Goal: Information Seeking & Learning: Learn about a topic

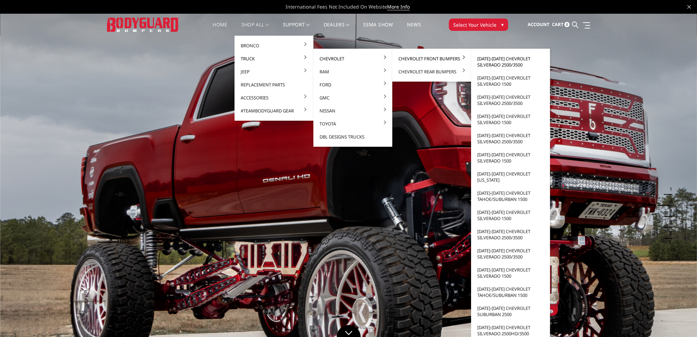
click at [498, 59] on link "[DATE]-[DATE] Chevrolet Silverado 2500/3500" at bounding box center [510, 61] width 73 height 19
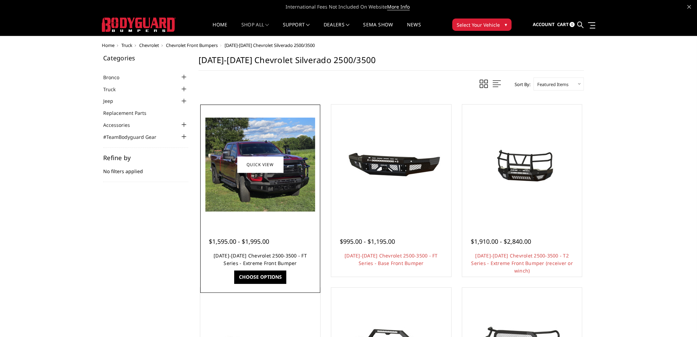
click at [270, 255] on link "2024-2025 Chevrolet 2500-3500 - FT Series - Extreme Front Bumper" at bounding box center [260, 259] width 93 height 14
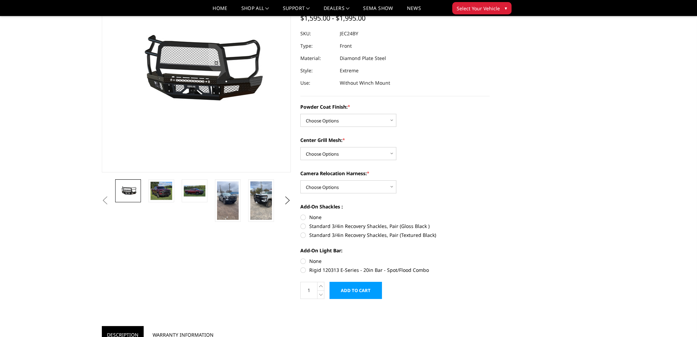
scroll to position [69, 0]
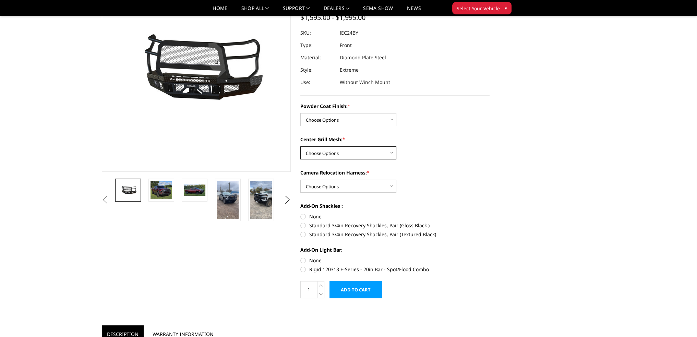
click at [356, 156] on select "Choose Options WITH Expanded Metal in Center Grill WITHOUT Expanded Metal in Ce…" at bounding box center [348, 152] width 96 height 13
click at [356, 154] on select "Choose Options WITH Expanded Metal in Center Grill WITHOUT Expanded Metal in Ce…" at bounding box center [348, 152] width 96 height 13
click at [351, 187] on select "Choose Options WITH Camera Relocation Harness WITHOUT Camera Relocation Harness" at bounding box center [348, 186] width 96 height 13
click at [351, 186] on select "Choose Options WITH Camera Relocation Harness WITHOUT Camera Relocation Harness" at bounding box center [348, 186] width 96 height 13
click at [336, 187] on select "Choose Options WITH Camera Relocation Harness WITHOUT Camera Relocation Harness" at bounding box center [348, 186] width 96 height 13
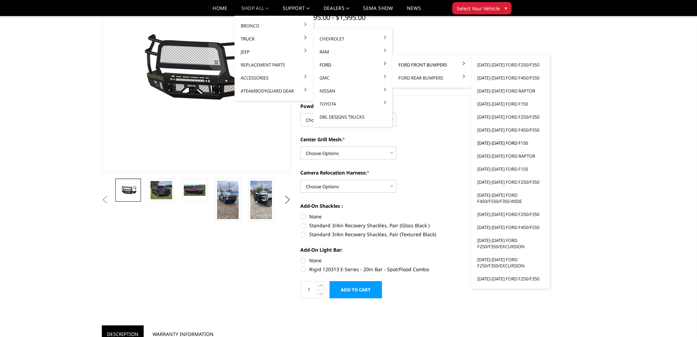
click at [513, 143] on link "[DATE]-[DATE] Ford F150" at bounding box center [510, 142] width 73 height 13
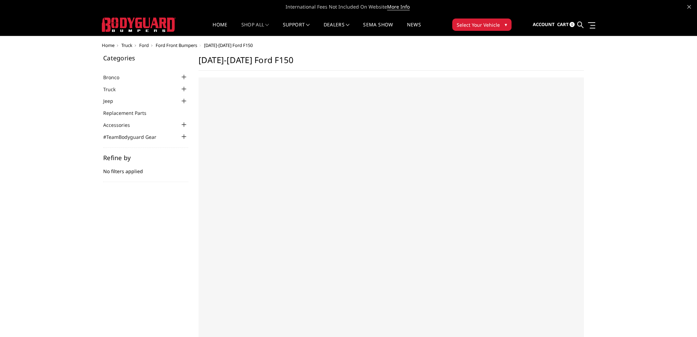
select select "US"
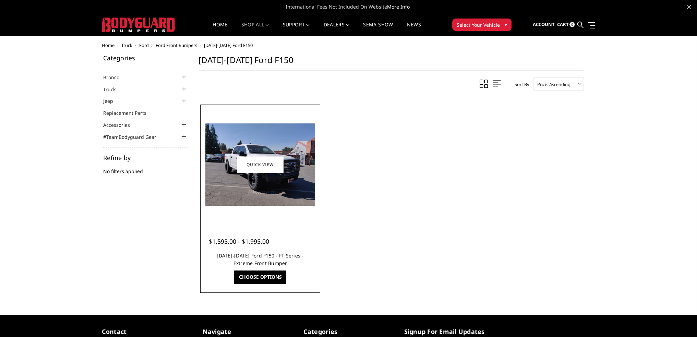
click at [275, 257] on link "2018-2020 Ford F150 - FT Series - Extreme Front Bumper" at bounding box center [260, 259] width 87 height 14
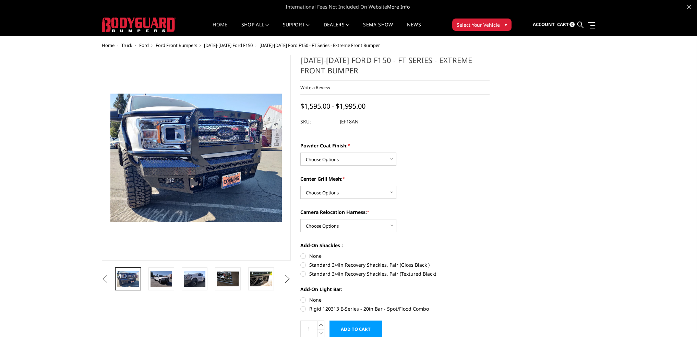
click at [216, 26] on link "Home" at bounding box center [219, 28] width 15 height 13
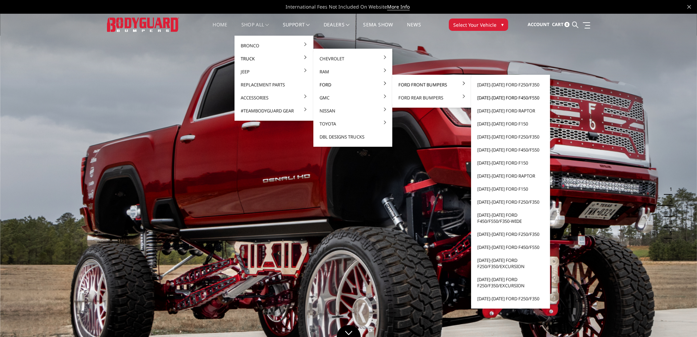
click at [499, 96] on link "[DATE]-[DATE] Ford F450/F550" at bounding box center [510, 97] width 73 height 13
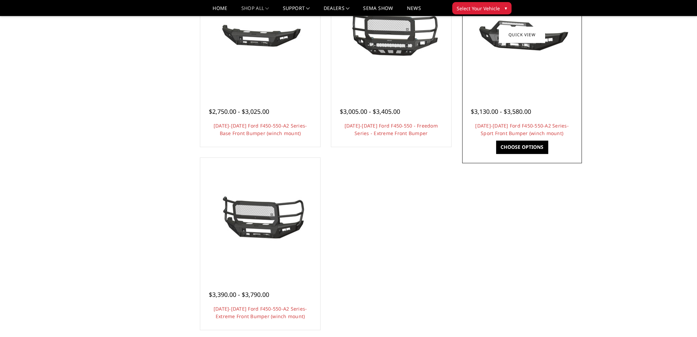
scroll to position [548, 0]
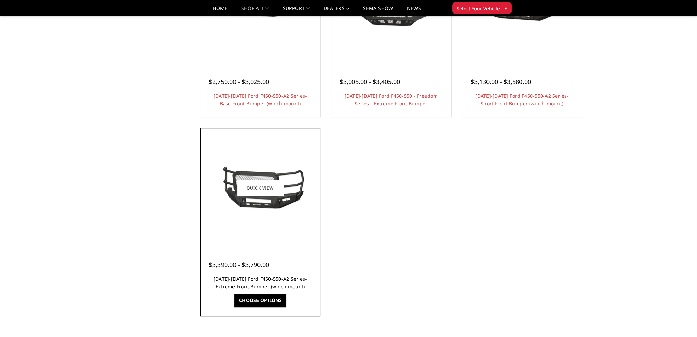
click at [277, 279] on link "2023-2025 Ford F450-550-A2 Series-Extreme Front Bumper (winch mount)" at bounding box center [261, 283] width 94 height 14
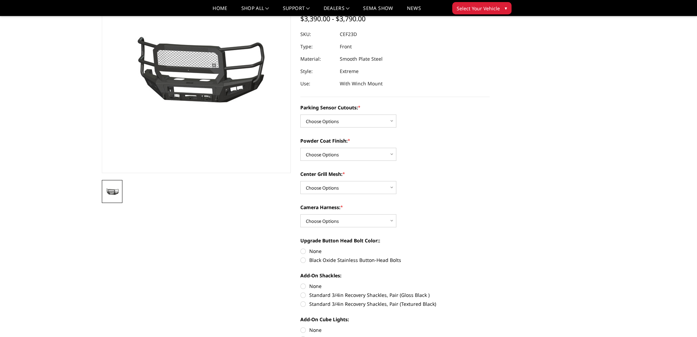
scroll to position [69, 0]
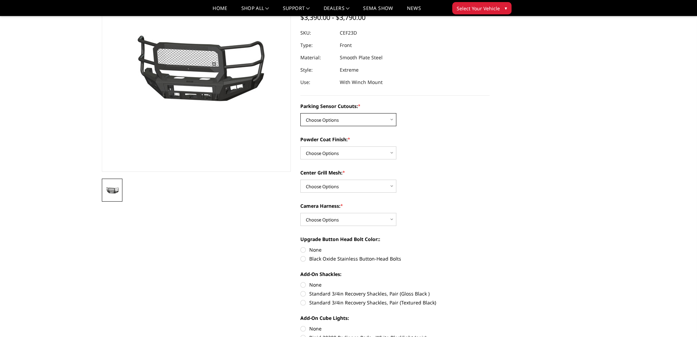
click at [366, 123] on select "Choose Options No-Without Parking Sensor Cutouts Yes-With Parking Sensor Cutouts" at bounding box center [348, 119] width 96 height 13
select select "2429"
click at [300, 113] on select "Choose Options No-Without Parking Sensor Cutouts Yes-With Parking Sensor Cutouts" at bounding box center [348, 119] width 96 height 13
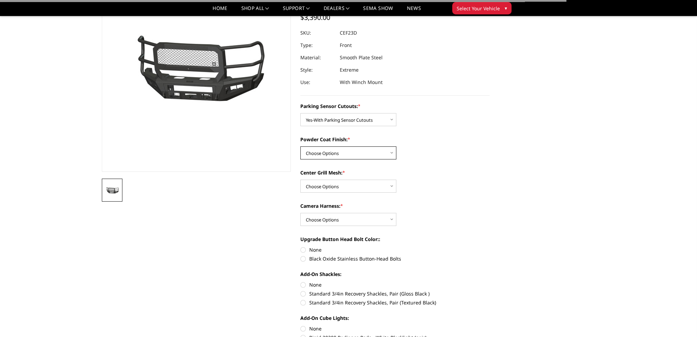
click at [339, 152] on select "Choose Options Bare Metal Textured Black Powder Coat" at bounding box center [348, 152] width 96 height 13
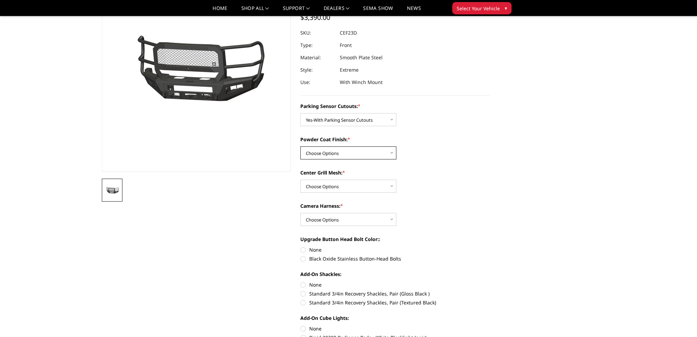
select select "2431"
click at [300, 146] on select "Choose Options Bare Metal Textured Black Powder Coat" at bounding box center [348, 152] width 96 height 13
click at [329, 186] on select "Choose Options With Center Grill Mesh Without Center Grill Mesh" at bounding box center [348, 186] width 96 height 13
select select "2432"
click at [300, 180] on select "Choose Options With Center Grill Mesh Without Center Grill Mesh" at bounding box center [348, 186] width 96 height 13
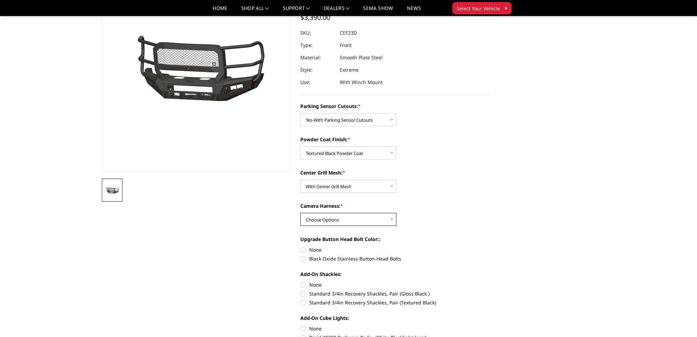
click at [335, 221] on select "Choose Options WITH Camera Harness WITHOUT Camera Harness" at bounding box center [348, 219] width 96 height 13
select select "2434"
click at [300, 213] on select "Choose Options WITH Camera Harness WITHOUT Camera Harness" at bounding box center [348, 219] width 96 height 13
click at [340, 189] on select "Choose Options With Center Grill Mesh Without Center Grill Mesh" at bounding box center [348, 186] width 96 height 13
click at [300, 180] on select "Choose Options With Center Grill Mesh Without Center Grill Mesh" at bounding box center [348, 186] width 96 height 13
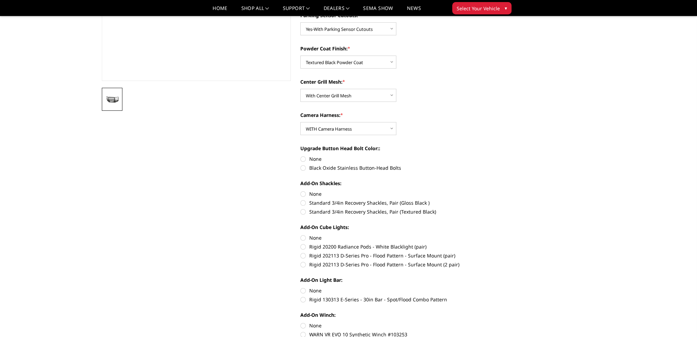
scroll to position [171, 0]
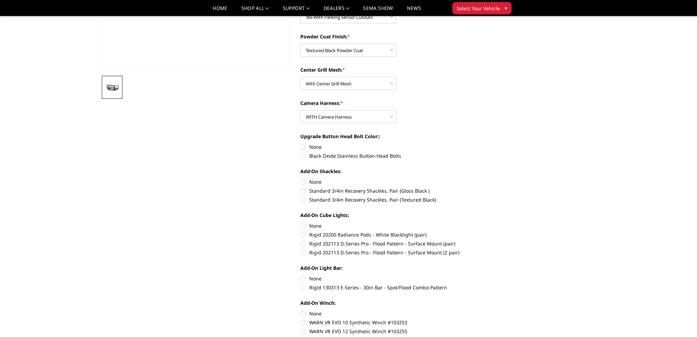
click at [303, 156] on label "Black Oxide Stainless Button-Head Bolts" at bounding box center [394, 155] width 189 height 7
click at [489, 144] on input "Black Oxide Stainless Button-Head Bolts" at bounding box center [489, 143] width 0 height 0
radio input "true"
click at [303, 200] on label "Standard 3/4in Recovery Shackles, Pair (Textured Black)" at bounding box center [394, 199] width 189 height 7
click at [489, 187] on input "Standard 3/4in Recovery Shackles, Pair (Textured Black)" at bounding box center [489, 187] width 0 height 0
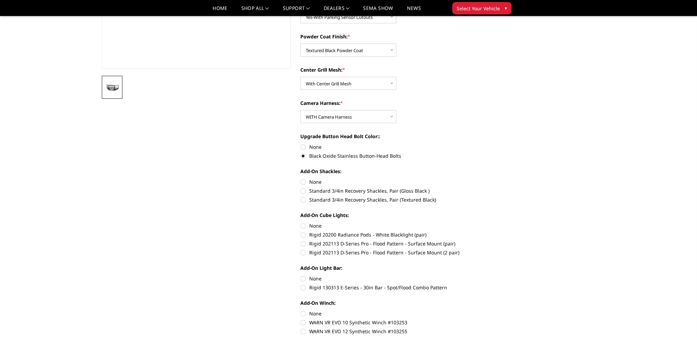
radio input "true"
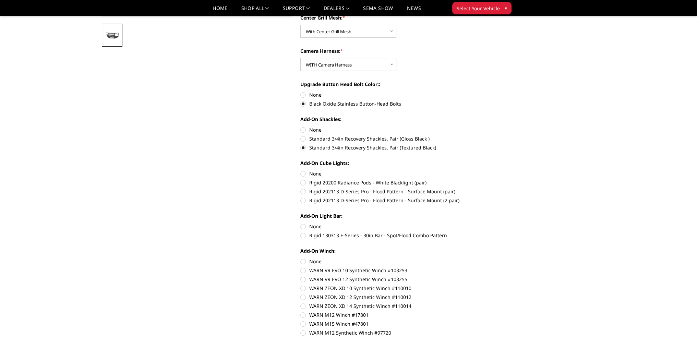
scroll to position [240, 0]
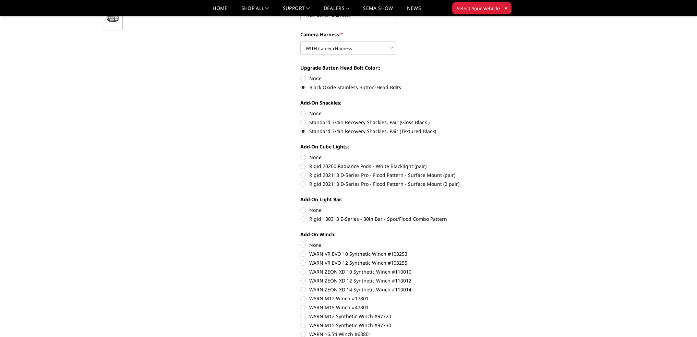
click at [303, 186] on label "Rigid 202113 D-Series Pro - Flood Pattern - Surface Mount (2 pair)" at bounding box center [394, 183] width 189 height 7
click at [489, 172] on input "Rigid 202113 D-Series Pro - Flood Pattern - Surface Mount (2 pair)" at bounding box center [489, 171] width 0 height 0
radio input "true"
click at [303, 219] on label "Rigid 130313 E-Series - 30in Bar - Spot/Flood Combo Pattern" at bounding box center [394, 218] width 189 height 7
click at [489, 207] on input "Rigid 130313 E-Series - 30in Bar - Spot/Flood Combo Pattern" at bounding box center [489, 206] width 0 height 0
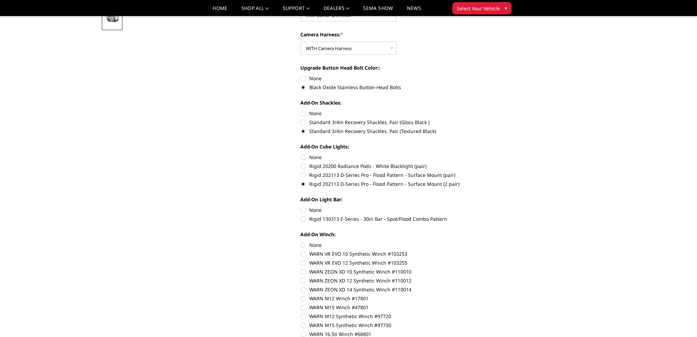
radio input "true"
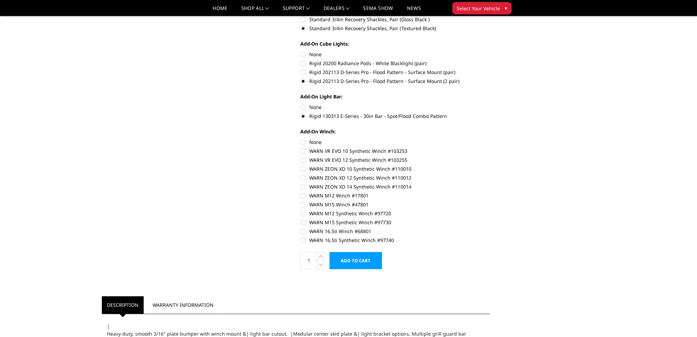
scroll to position [377, 0]
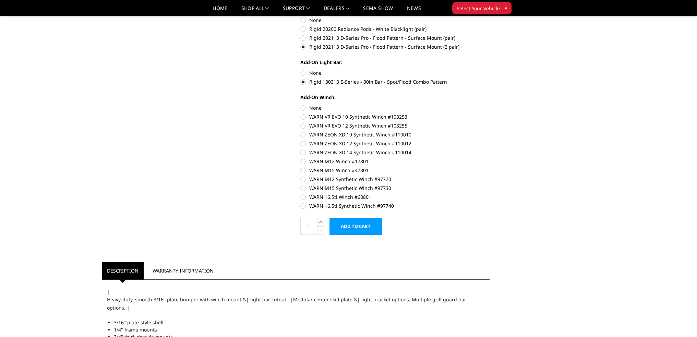
click at [304, 203] on label "WARN 16.5ti Synthetic Winch #97740" at bounding box center [394, 205] width 189 height 7
click at [489, 194] on input "WARN 16.5ti Synthetic Winch #97740" at bounding box center [489, 193] width 0 height 0
radio input "true"
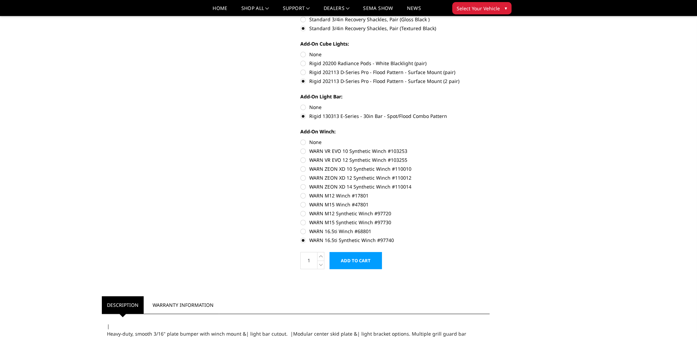
scroll to position [308, 0]
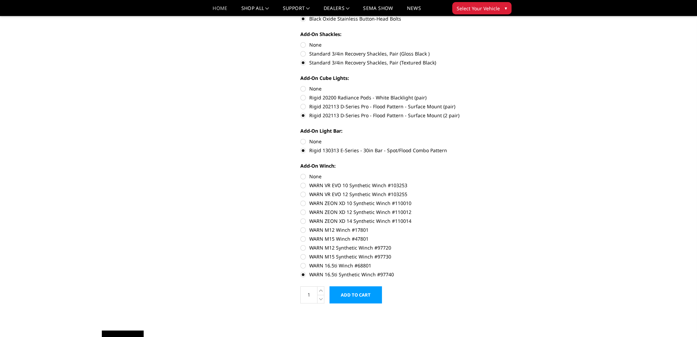
click at [217, 10] on link "Home" at bounding box center [219, 11] width 15 height 10
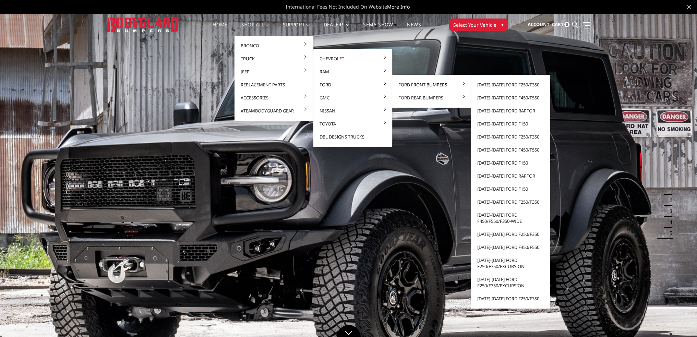
click at [498, 164] on link "[DATE]-[DATE] Ford F150" at bounding box center [510, 162] width 73 height 13
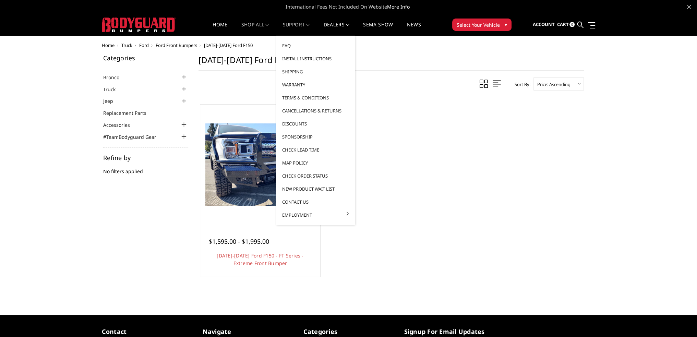
click at [306, 55] on link "Install Instructions" at bounding box center [315, 58] width 73 height 13
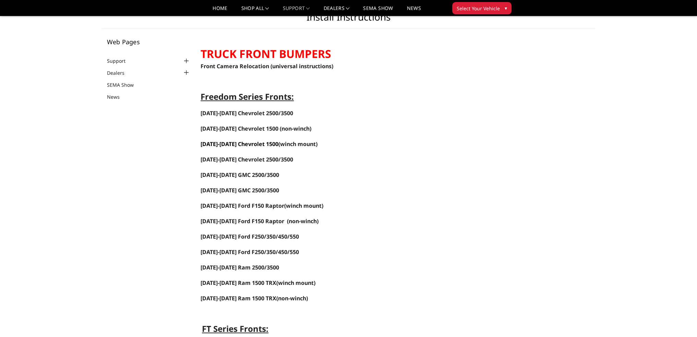
scroll to position [34, 0]
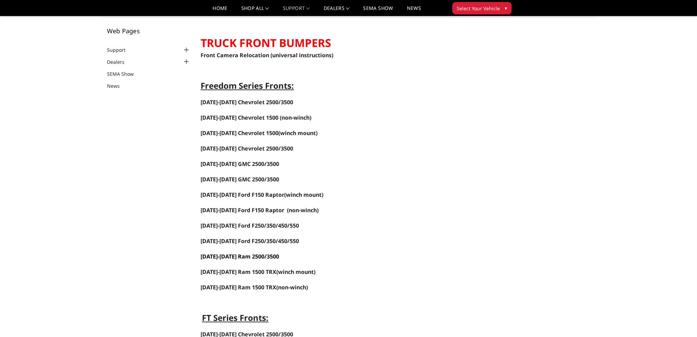
click at [237, 253] on span "[DATE]-[DATE] Ram 2500/3500" at bounding box center [240, 257] width 78 height 8
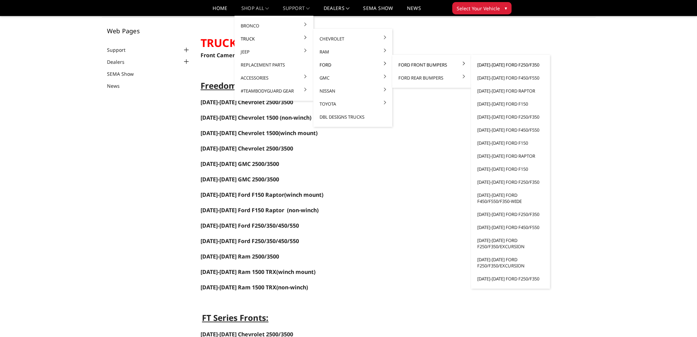
click at [509, 66] on link "[DATE]-[DATE] Ford F250/F350" at bounding box center [510, 64] width 73 height 13
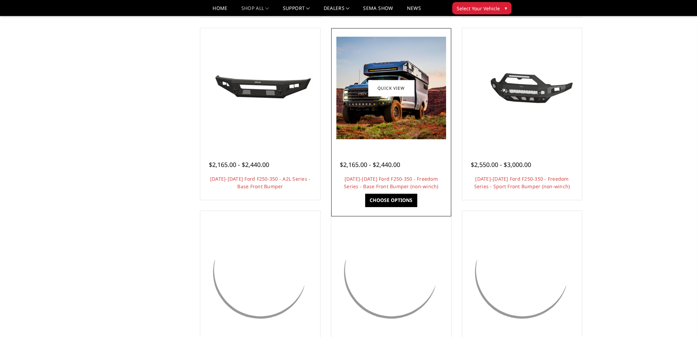
scroll to position [240, 0]
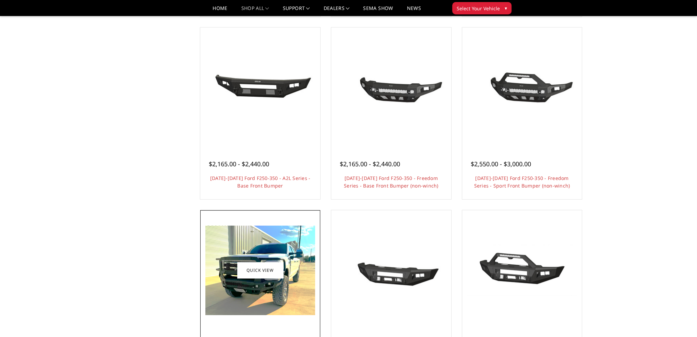
click at [280, 245] on img at bounding box center [260, 270] width 110 height 89
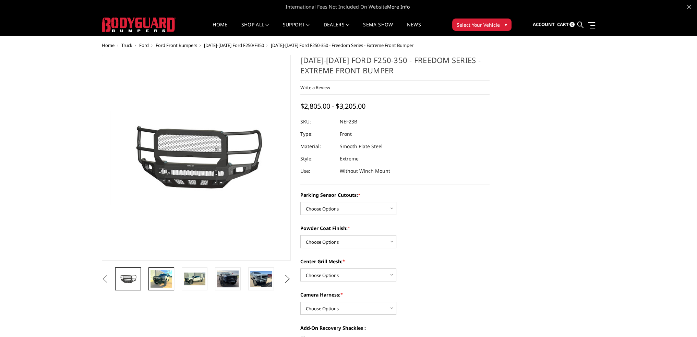
click at [163, 280] on img at bounding box center [161, 278] width 22 height 17
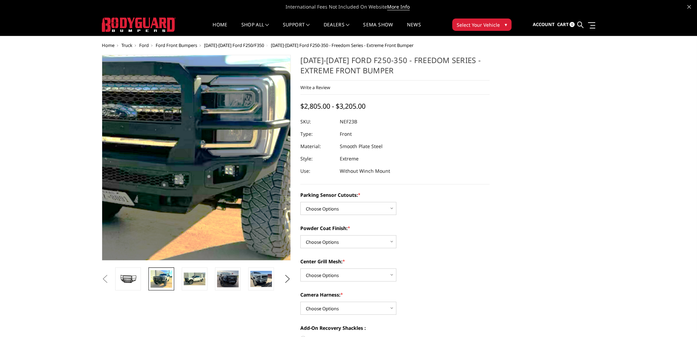
click at [199, 214] on img at bounding box center [192, 116] width 439 height 358
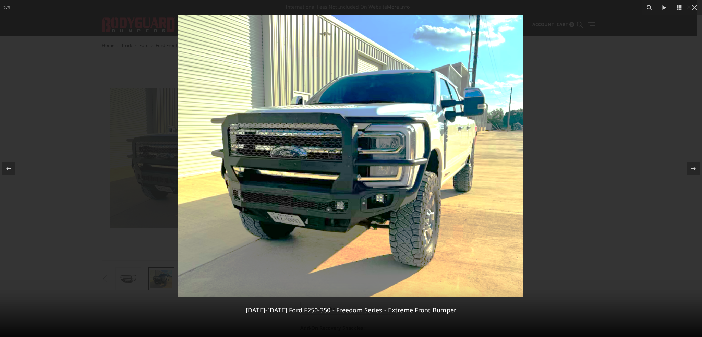
click at [281, 220] on img at bounding box center [350, 156] width 345 height 282
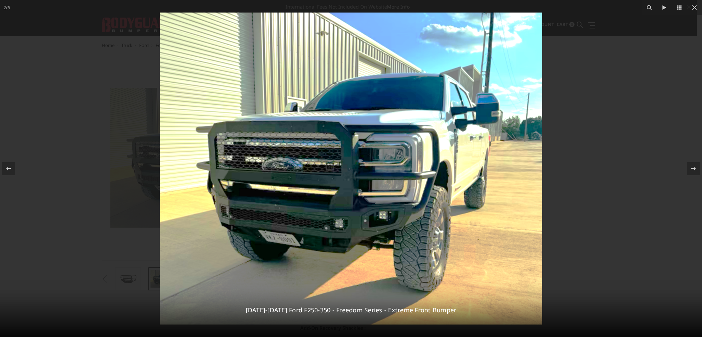
click at [285, 243] on img at bounding box center [351, 169] width 382 height 312
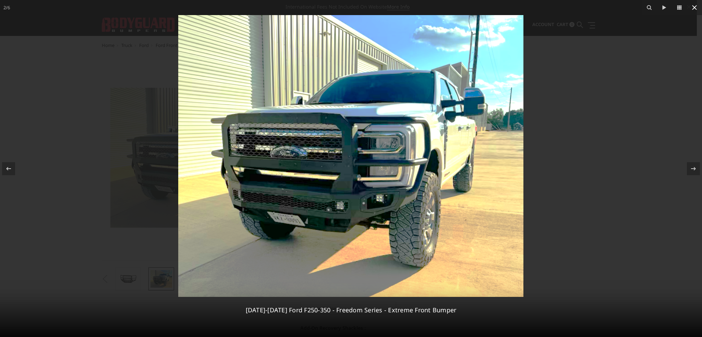
click at [692, 9] on icon at bounding box center [694, 7] width 8 height 8
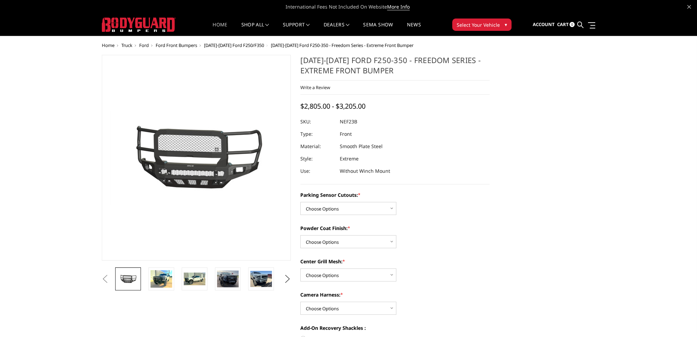
click at [217, 25] on link "Home" at bounding box center [219, 28] width 15 height 13
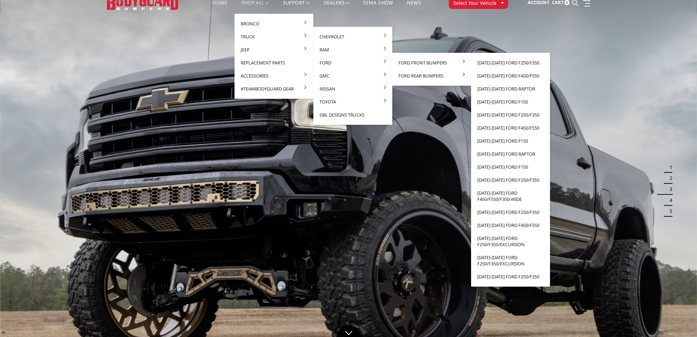
scroll to position [34, 0]
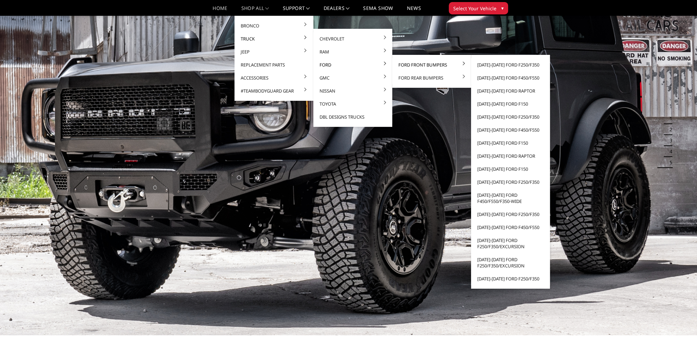
click at [424, 63] on link "Ford Front Bumpers" at bounding box center [431, 64] width 73 height 13
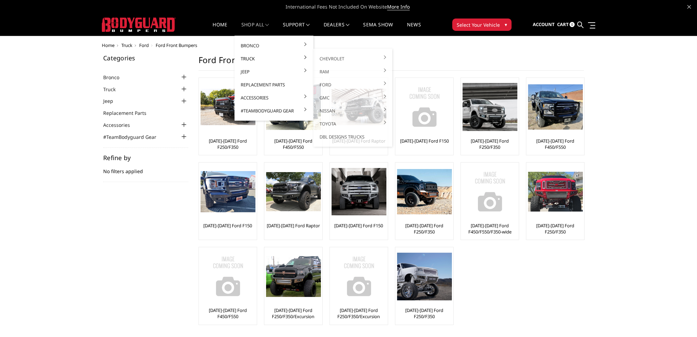
click at [248, 55] on link "Truck" at bounding box center [273, 58] width 73 height 13
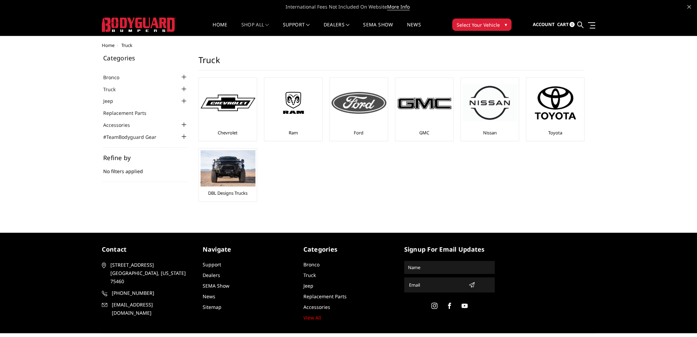
click at [359, 130] on link "Ford" at bounding box center [359, 133] width 10 height 6
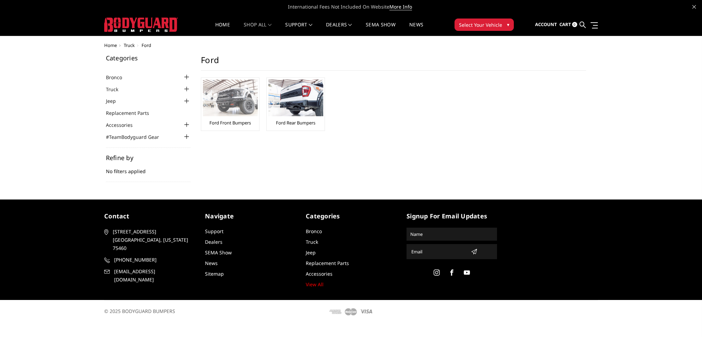
click at [242, 112] on img at bounding box center [230, 98] width 55 height 37
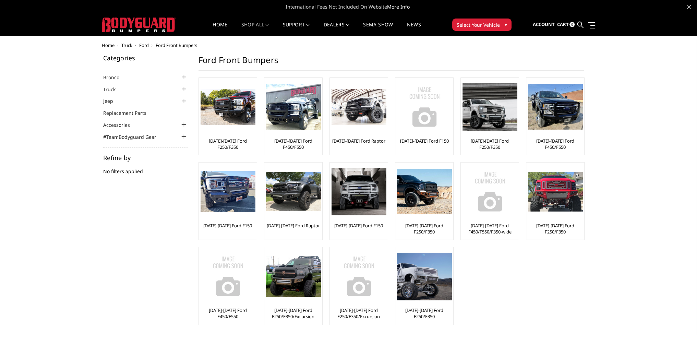
click at [482, 22] on span "Select Your Vehicle" at bounding box center [478, 24] width 43 height 7
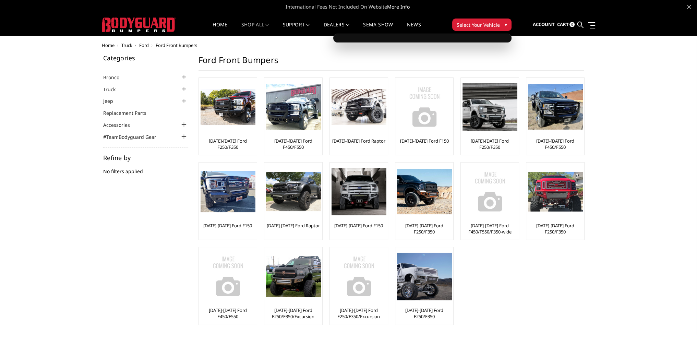
click at [482, 28] on span "Select Your Vehicle" at bounding box center [478, 24] width 43 height 7
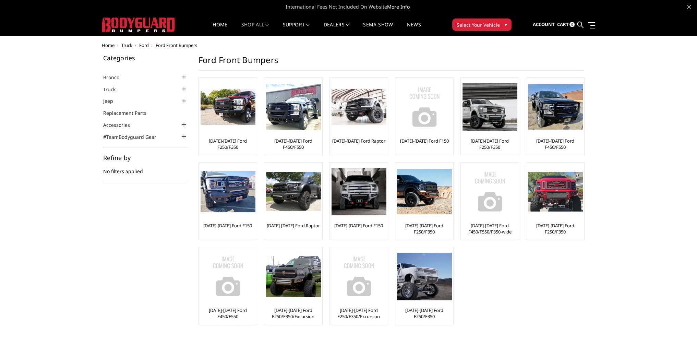
click at [486, 23] on span "Select Your Vehicle" at bounding box center [478, 24] width 43 height 7
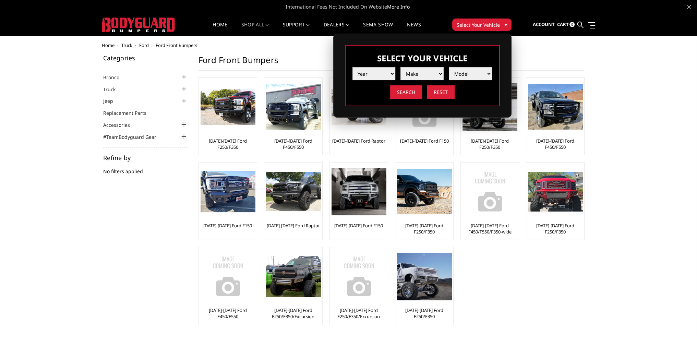
click at [372, 74] on select "Year 2025 2024 2023 2022 2021 2020 2019 2018 2017 2016 2015 2014 2013 2012 2011…" at bounding box center [373, 73] width 43 height 13
select select "yr_2018"
click at [352, 67] on select "Year 2025 2024 2023 2022 2021 2020 2019 2018 2017 2016 2015 2014 2013 2012 2011…" at bounding box center [373, 73] width 43 height 13
click at [417, 72] on select "Make Chevrolet Ford GMC Nissan Ram Toyota" at bounding box center [421, 73] width 43 height 13
select select "mk_ford"
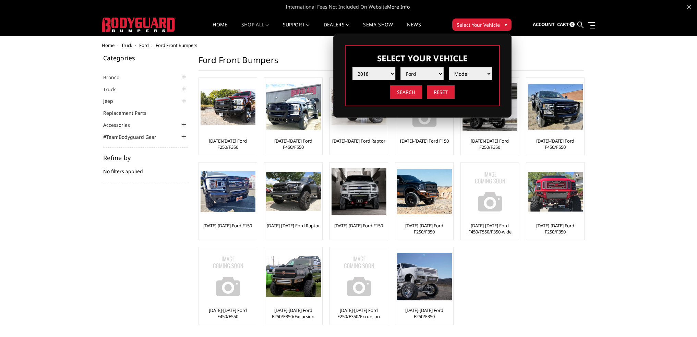
click at [400, 67] on select "Make Chevrolet Ford GMC Nissan Ram Toyota" at bounding box center [421, 73] width 43 height 13
click at [463, 71] on select "Model F150 F150 Raptor F250 / F350 F450 F550" at bounding box center [470, 73] width 43 height 13
select select "md_f150"
click at [449, 67] on select "Model F150 F150 Raptor F250 / F350 F450 F550" at bounding box center [470, 73] width 43 height 13
click at [409, 94] on input "Search" at bounding box center [406, 91] width 32 height 13
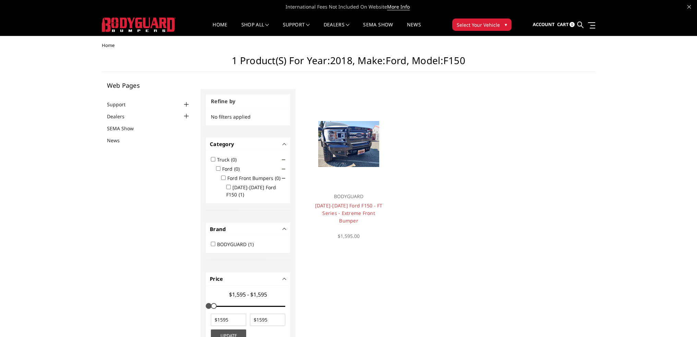
click at [460, 27] on span "Select Your Vehicle" at bounding box center [478, 24] width 43 height 7
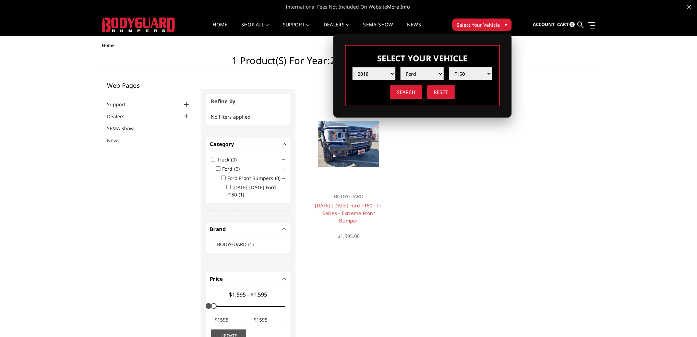
click at [384, 74] on select "Year [DATE] 2024 2023 2022 2021 2020 2019 2018 2017 2016 2015 2014 2013 2012 20…" at bounding box center [373, 73] width 43 height 13
select select "yr_2019"
click at [352, 67] on select "Year [DATE] 2024 2023 2022 2021 2020 2019 2018 2017 2016 2015 2014 2013 2012 20…" at bounding box center [373, 73] width 43 height 13
select select "-1"
click at [425, 76] on select "Make Chevrolet Ford GMC Nissan Ram Toyota" at bounding box center [421, 73] width 43 height 13
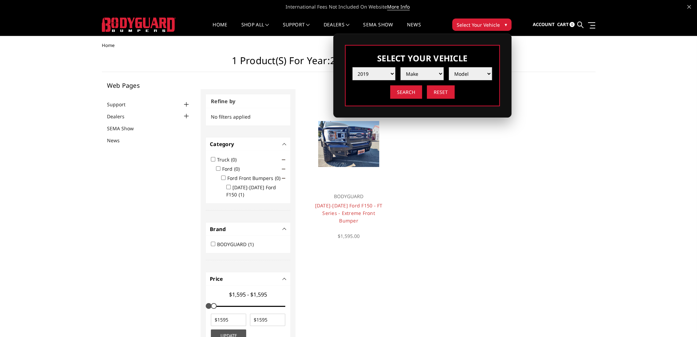
select select "mk_ford"
click at [400, 67] on select "Make Chevrolet Ford GMC Nissan Ram Toyota" at bounding box center [421, 73] width 43 height 13
drag, startPoint x: 453, startPoint y: 71, endPoint x: 455, endPoint y: 78, distance: 7.5
click at [453, 71] on select "Model F150 F150 Raptor F250 / F350 F450 F550" at bounding box center [470, 73] width 43 height 13
select select "md_f150"
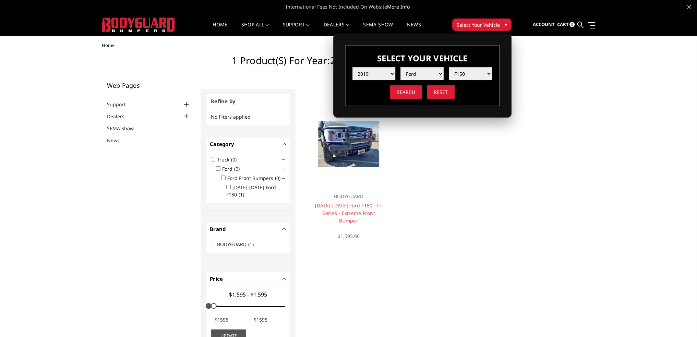
click at [449, 67] on select "Model F150 F150 Raptor F250 / F350 F450 F550" at bounding box center [470, 73] width 43 height 13
click at [409, 92] on input "Search" at bounding box center [406, 91] width 32 height 13
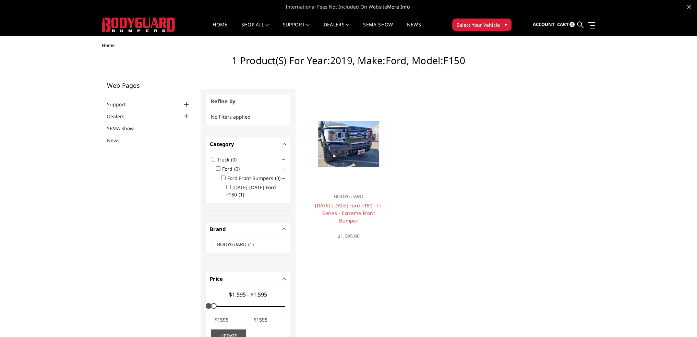
click at [465, 23] on span "Select Your Vehicle" at bounding box center [478, 24] width 43 height 7
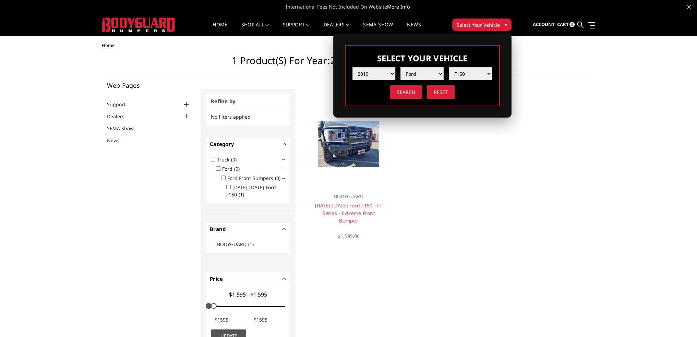
click at [384, 71] on select "Year [DATE] 2024 2023 2022 2021 2020 2019 2018 2017 2016 2015 2014 2013 2012 20…" at bounding box center [373, 73] width 43 height 13
select select "yr_2020"
click at [352, 67] on select "Year [DATE] 2024 2023 2022 2021 2020 2019 2018 2017 2016 2015 2014 2013 2012 20…" at bounding box center [373, 73] width 43 height 13
select select "-1"
click at [411, 76] on select "Make Chevrolet Ford GMC Nissan Ram Toyota" at bounding box center [421, 73] width 43 height 13
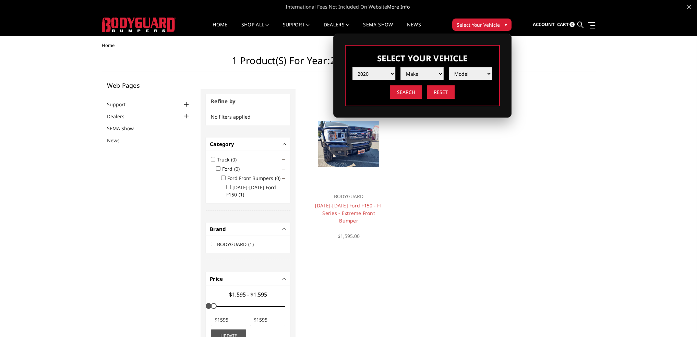
select select "mk_ford"
click at [400, 67] on select "Make Chevrolet Ford GMC Nissan Ram Toyota" at bounding box center [421, 73] width 43 height 13
drag, startPoint x: 456, startPoint y: 72, endPoint x: 453, endPoint y: 79, distance: 7.2
click at [455, 73] on select "Model F150 F150 Raptor F250 / F350 F450 F550" at bounding box center [470, 73] width 43 height 13
select select "md_f150"
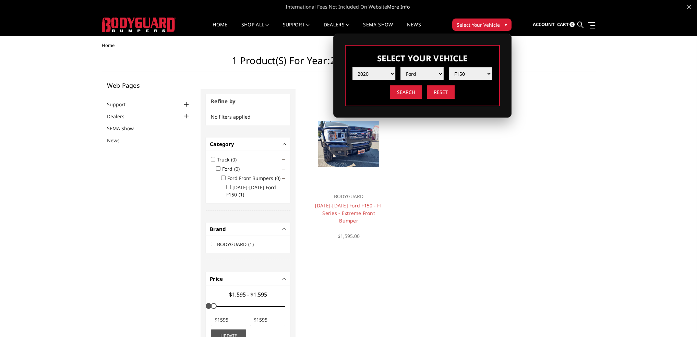
click at [449, 67] on select "Model F150 F150 Raptor F250 / F350 F450 F550" at bounding box center [470, 73] width 43 height 13
click at [404, 91] on input "Search" at bounding box center [406, 91] width 32 height 13
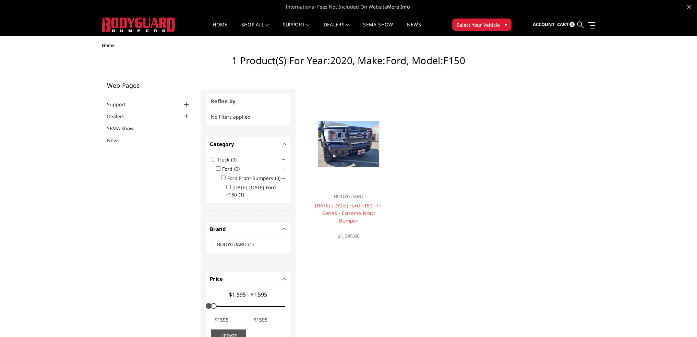
click at [472, 24] on span "Select Your Vehicle" at bounding box center [478, 24] width 43 height 7
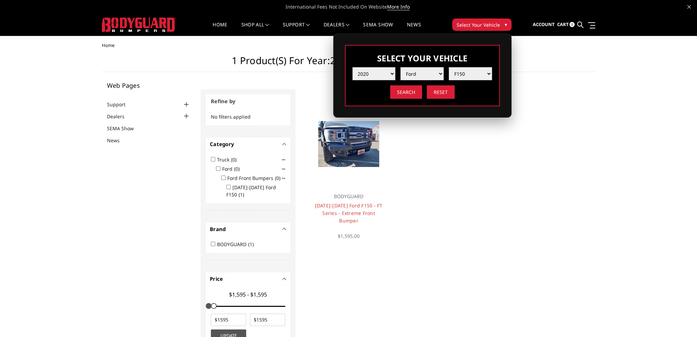
click at [375, 75] on select "Year 2025 2024 2023 2022 2021 2020 2019 2018 2017 2016 2015 2014 2013 2012 2011…" at bounding box center [373, 73] width 43 height 13
select select "yr_2021"
click at [352, 67] on select "Year 2025 2024 2023 2022 2021 2020 2019 2018 2017 2016 2015 2014 2013 2012 2011…" at bounding box center [373, 73] width 43 height 13
select select "-1"
click at [414, 74] on select "Make Chevrolet Ford GMC Ram Toyota" at bounding box center [421, 73] width 43 height 13
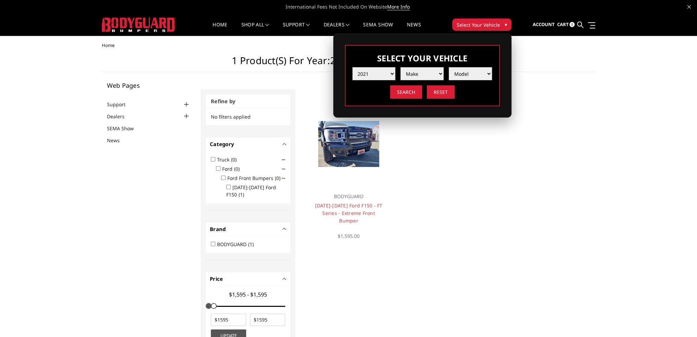
select select "mk_ford"
click at [400, 67] on select "Make Chevrolet Ford GMC Ram Toyota" at bounding box center [421, 73] width 43 height 13
click at [457, 74] on select "Model F150 F150 Raptor F250 / F350 F450 F550" at bounding box center [470, 73] width 43 height 13
select select "md_f150"
click at [449, 67] on select "Model F150 F150 Raptor F250 / F350 F450 F550" at bounding box center [470, 73] width 43 height 13
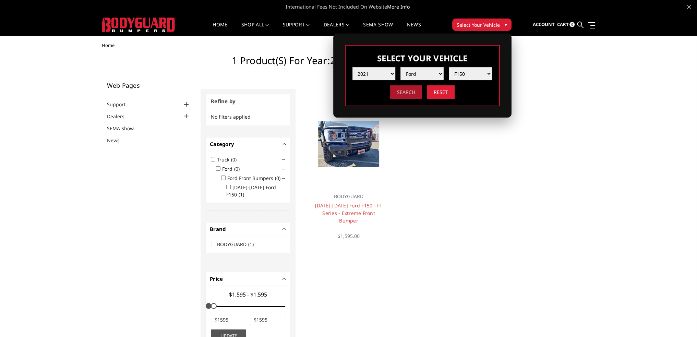
click at [401, 93] on input "Search" at bounding box center [406, 91] width 32 height 13
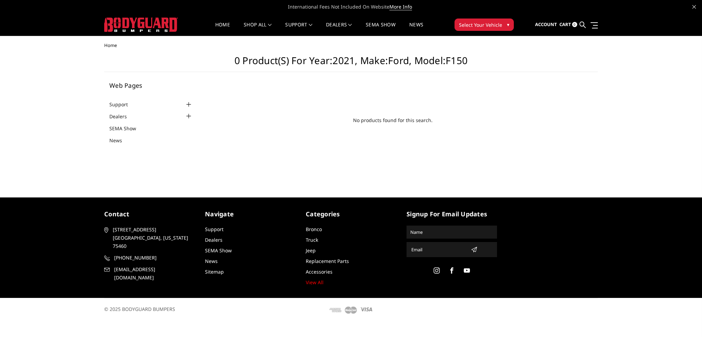
click at [463, 24] on span "Select Your Vehicle" at bounding box center [480, 24] width 43 height 7
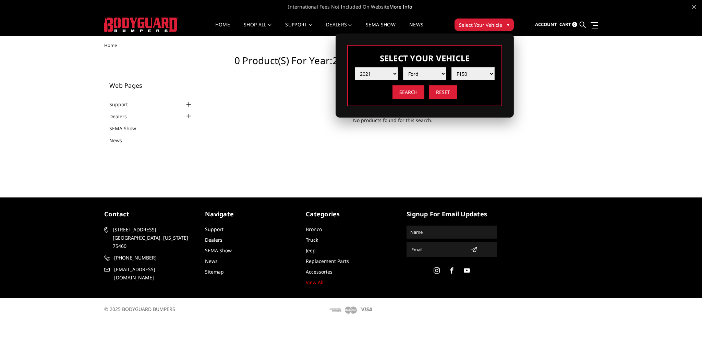
click at [384, 76] on select "Year [DATE] 2024 2023 2022 2021 2020 2019 2018 2017 2016 2015 2014 2013 2012 20…" at bounding box center [376, 73] width 43 height 13
select select "yr_2024"
click at [355, 67] on select "Year [DATE] 2024 2023 2022 2021 2020 2019 2018 2017 2016 2015 2014 2013 2012 20…" at bounding box center [376, 73] width 43 height 13
select select "-1"
click at [417, 73] on select "Make Chevrolet Ford GMC Ram Toyota" at bounding box center [424, 73] width 43 height 13
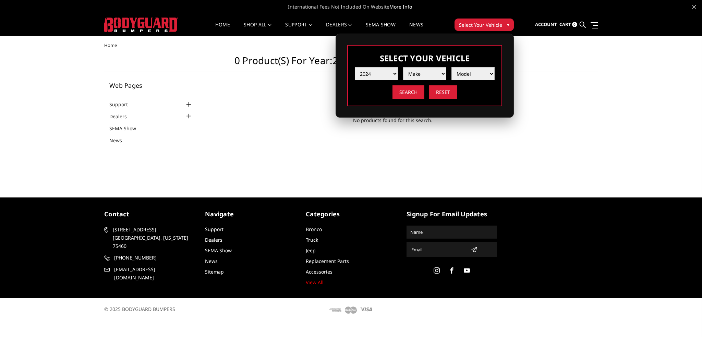
select select "mk_chevrolet"
click at [403, 67] on select "Make Chevrolet Ford GMC Ram Toyota" at bounding box center [424, 73] width 43 height 13
click at [462, 76] on select "Model Silverado 1500 Silverado 2500 / 3500 Silverado 4500 / 5500 / 6500" at bounding box center [472, 73] width 43 height 13
select select "md_silverado-2500-3500"
click at [451, 67] on select "Model Silverado 1500 Silverado 2500 / 3500 Silverado 4500 / 5500 / 6500" at bounding box center [472, 73] width 43 height 13
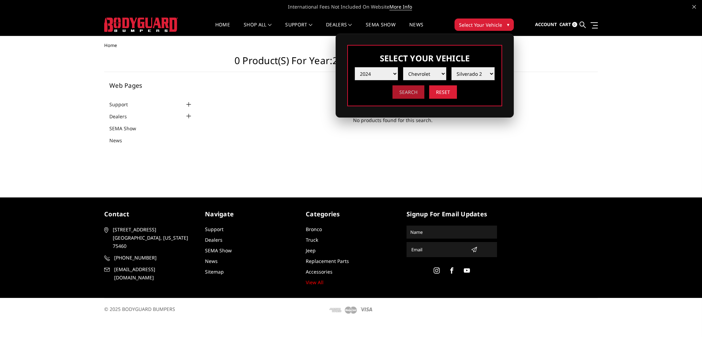
click at [411, 91] on input "Search" at bounding box center [408, 91] width 32 height 13
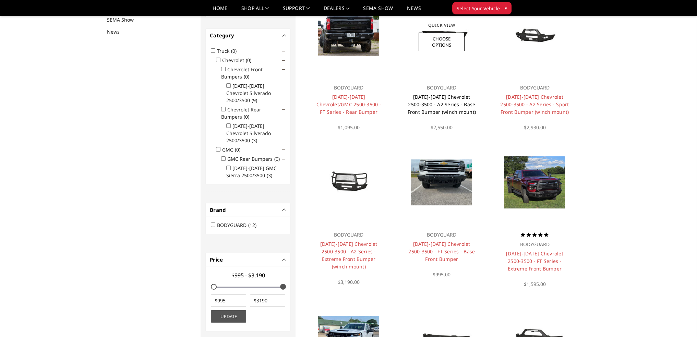
scroll to position [89, 0]
click at [222, 107] on input "Chevrolet Rear Bumpers (0)" at bounding box center [223, 109] width 4 height 4
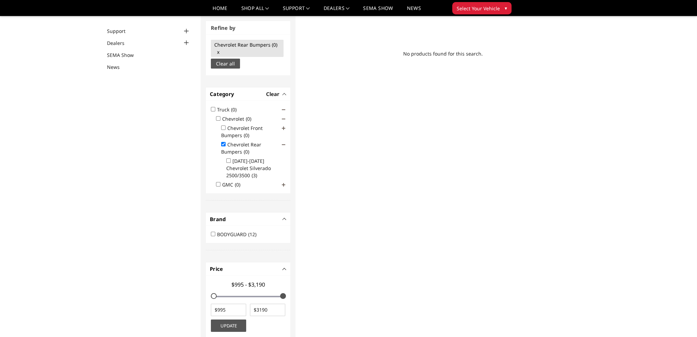
scroll to position [51, 0]
click at [221, 147] on input "Chevrolet Rear Bumpers (0)" at bounding box center [223, 146] width 4 height 4
checkbox input "false"
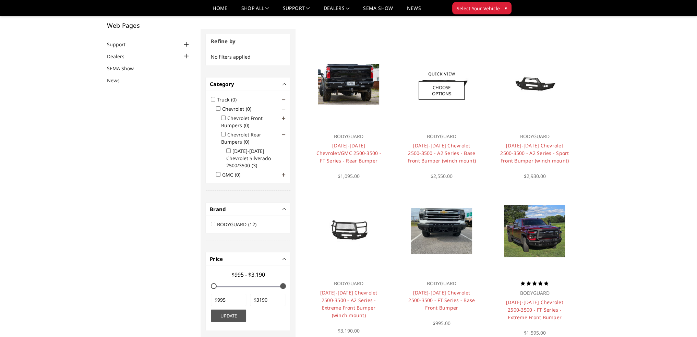
scroll to position [0, 0]
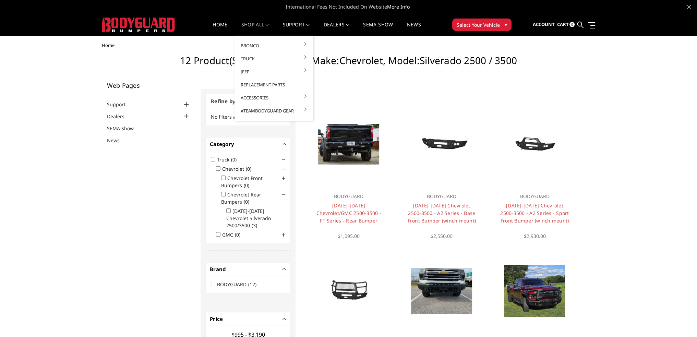
click at [244, 25] on link "shop all" at bounding box center [255, 28] width 28 height 13
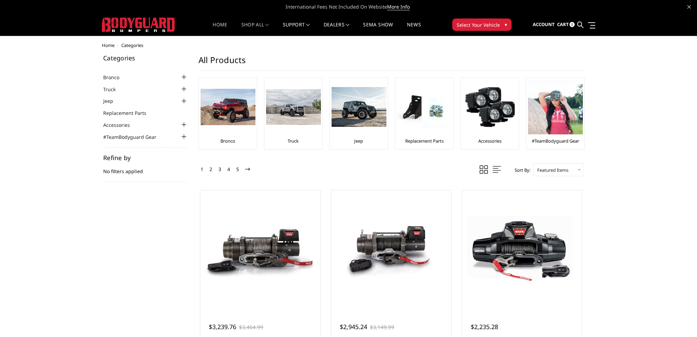
click at [219, 28] on link "Home" at bounding box center [219, 28] width 15 height 13
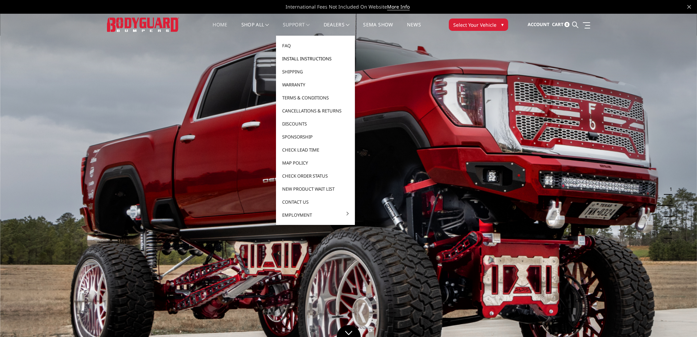
click at [299, 60] on link "Install Instructions" at bounding box center [315, 58] width 73 height 13
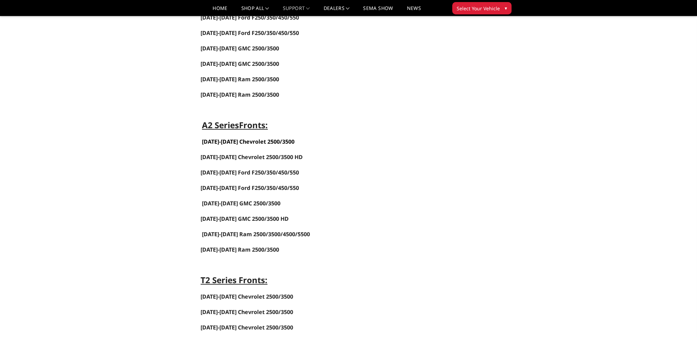
scroll to position [411, 0]
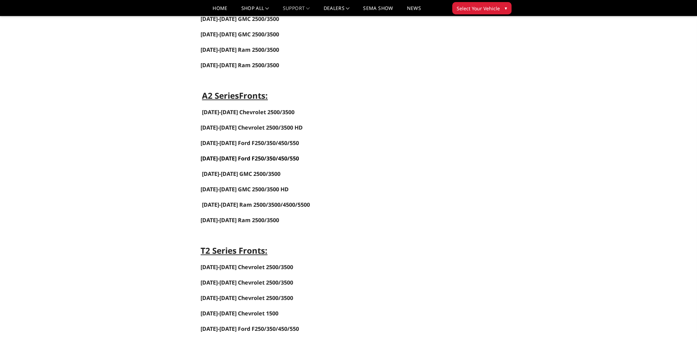
click at [245, 155] on link "2017-2022 Ford F250/350/450/550" at bounding box center [250, 159] width 98 height 8
click at [252, 139] on link "2023-2025 Ford F250/350/450/550" at bounding box center [250, 143] width 98 height 8
click at [232, 124] on span "2024-2025 Chevrolet 2500/3500 HD" at bounding box center [252, 128] width 102 height 8
click at [214, 10] on link "Home" at bounding box center [219, 11] width 15 height 10
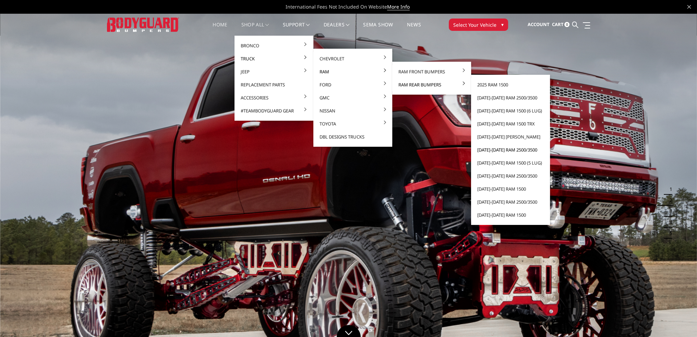
click at [502, 150] on link "[DATE]-[DATE] Ram 2500/3500" at bounding box center [510, 149] width 73 height 13
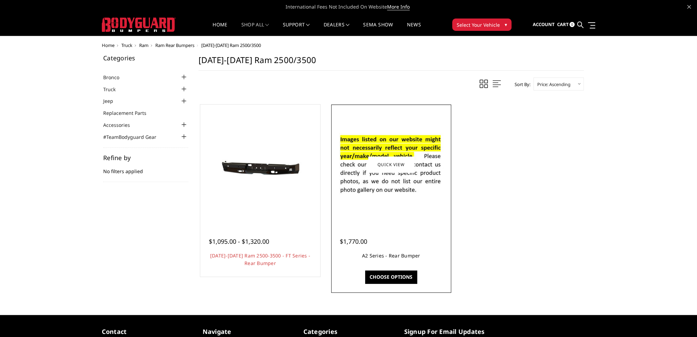
click at [393, 254] on link "A2 Series - Rear Bumper" at bounding box center [391, 255] width 58 height 7
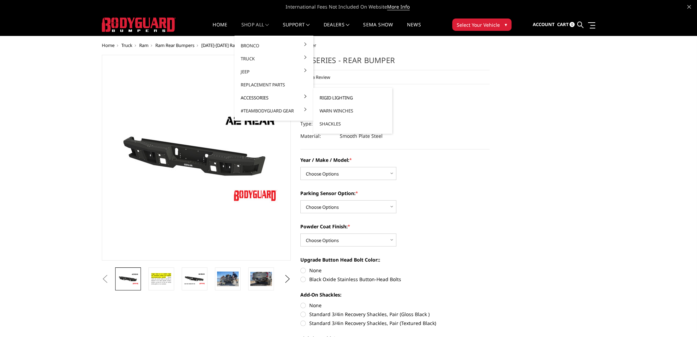
click at [335, 98] on link "Rigid Lighting" at bounding box center [352, 97] width 73 height 13
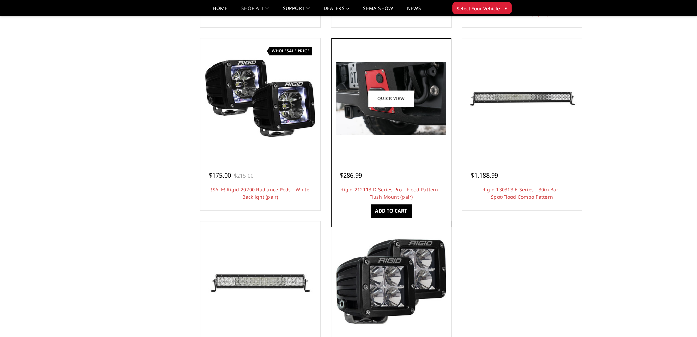
scroll to position [446, 0]
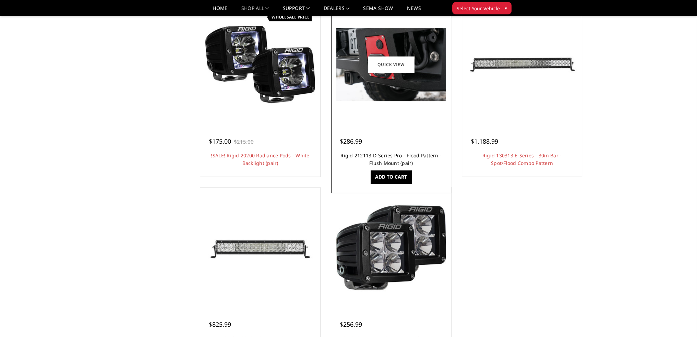
click at [390, 155] on link "Rigid 212113 D-Series Pro - Flood Pattern - Flush Mount (pair)" at bounding box center [390, 159] width 101 height 14
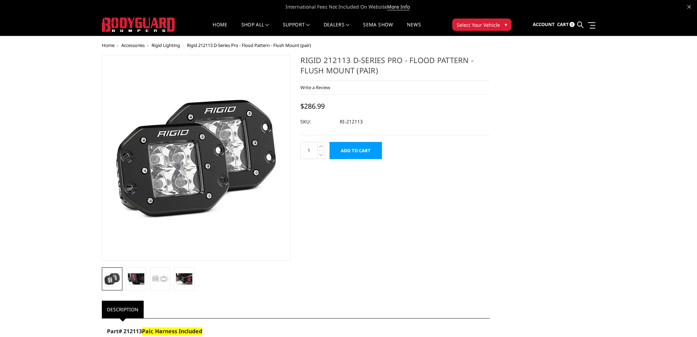
click at [393, 85] on div "Write a Review Write a Review × Rigid 212113 D-Series Pro - Flood Pattern - Flu…" at bounding box center [394, 88] width 189 height 14
drag, startPoint x: 219, startPoint y: 23, endPoint x: 220, endPoint y: 20, distance: 3.8
click at [219, 23] on link "Home" at bounding box center [219, 28] width 15 height 13
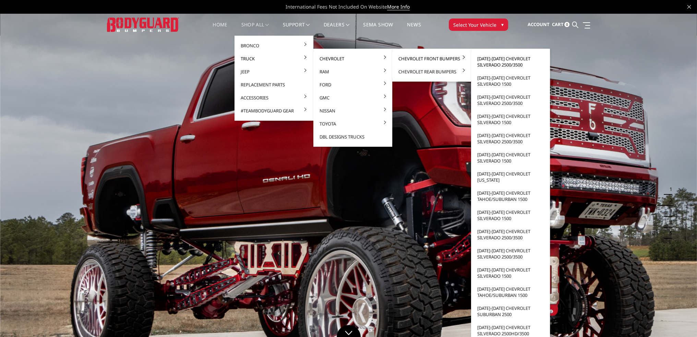
click at [477, 59] on link "[DATE]-[DATE] Chevrolet Silverado 2500/3500" at bounding box center [510, 61] width 73 height 19
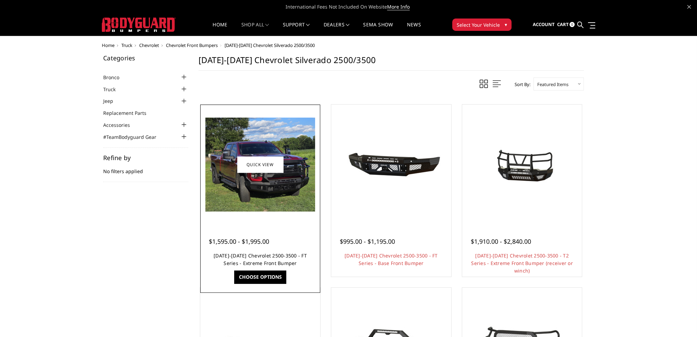
click at [267, 255] on link "[DATE]-[DATE] Chevrolet 2500-3500 - FT Series - Extreme Front Bumper" at bounding box center [260, 259] width 93 height 14
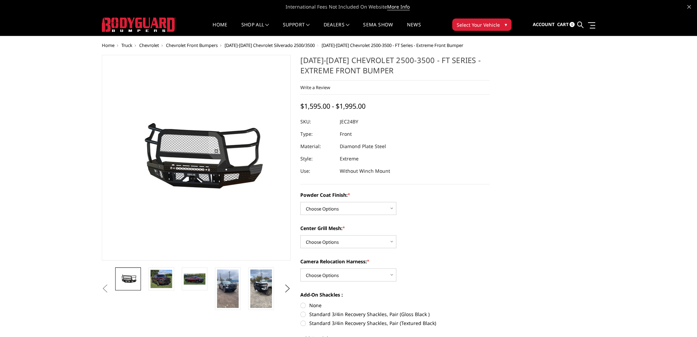
drag, startPoint x: 441, startPoint y: 109, endPoint x: 457, endPoint y: 109, distance: 15.4
drag, startPoint x: 360, startPoint y: 121, endPoint x: 341, endPoint y: 120, distance: 19.2
click at [341, 120] on dl "SKU: JEC24BY UPC: Type: Front Material: Diamond Plate Steel Style: Extreme Use:…" at bounding box center [394, 147] width 189 height 62
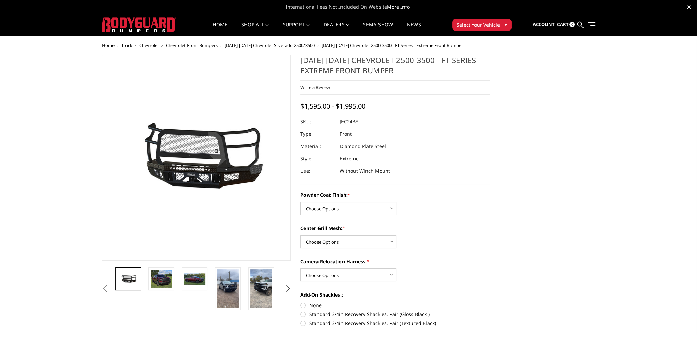
drag, startPoint x: 342, startPoint y: 120, endPoint x: 360, endPoint y: 123, distance: 18.8
click at [360, 123] on dl "SKU: JEC24BY UPC: Type: Front Material: Diamond Plate Steel Style: Extreme Use:…" at bounding box center [394, 147] width 189 height 62
click at [345, 120] on dd "JEC24BY" at bounding box center [349, 122] width 19 height 12
click at [358, 124] on dl "SKU: JEC24BY UPC: Type: Front Material: Diamond Plate Steel Style: Extreme Use:…" at bounding box center [394, 147] width 189 height 62
drag, startPoint x: 356, startPoint y: 123, endPoint x: 342, endPoint y: 124, distance: 13.8
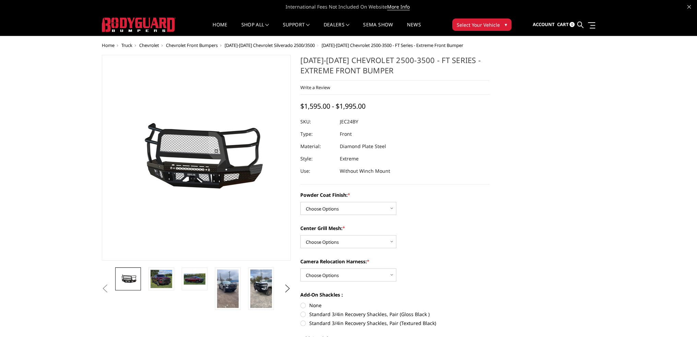
click at [342, 124] on dd "JEC24BY" at bounding box center [349, 122] width 19 height 12
drag, startPoint x: 356, startPoint y: 173, endPoint x: 380, endPoint y: 176, distance: 24.1
click at [380, 176] on dd "Without Winch Mount" at bounding box center [365, 171] width 50 height 12
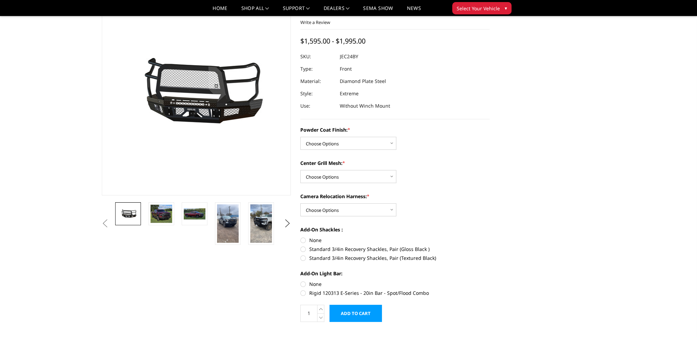
scroll to position [240, 0]
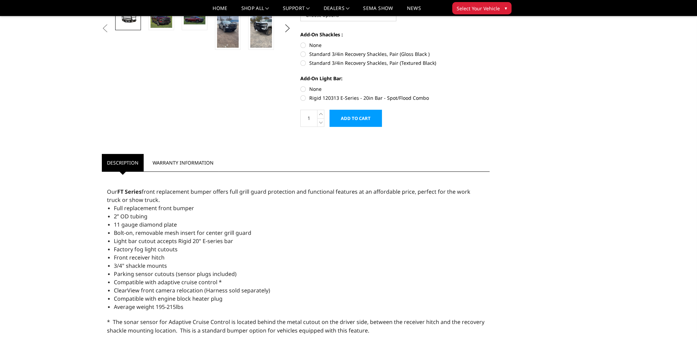
drag, startPoint x: 242, startPoint y: 235, endPoint x: 151, endPoint y: 211, distance: 94.8
click at [137, 234] on span "Bolt-on, removable mesh insert for center grill guard" at bounding box center [182, 233] width 137 height 8
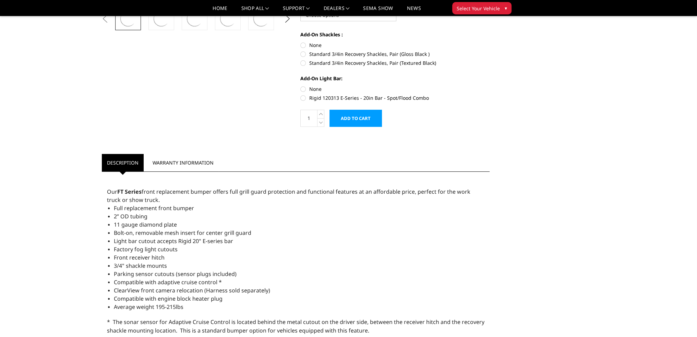
scroll to position [240, 0]
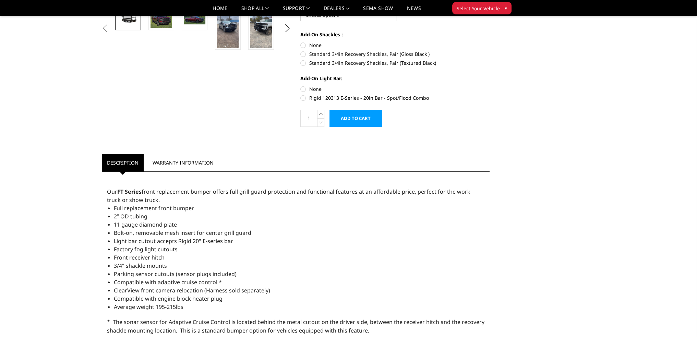
drag, startPoint x: 260, startPoint y: 193, endPoint x: 338, endPoint y: 192, distance: 77.5
click at [338, 192] on span "Our FT Series front replacement bumper offers full grill guard protection and f…" at bounding box center [288, 196] width 363 height 16
drag, startPoint x: 289, startPoint y: 194, endPoint x: 271, endPoint y: 194, distance: 17.8
click at [265, 197] on div "Our FT Series front replacement bumper offers full grill guard protection and f…" at bounding box center [296, 195] width 378 height 16
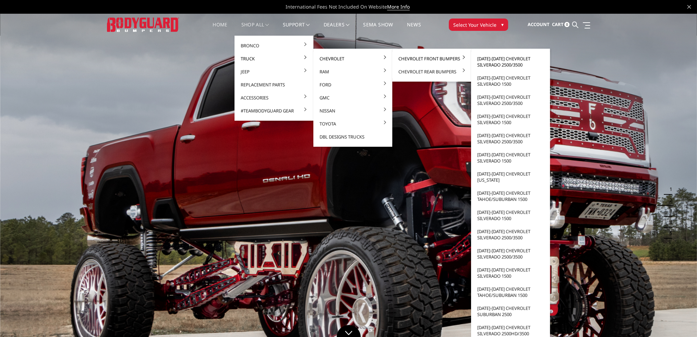
click at [499, 60] on link "[DATE]-[DATE] Chevrolet Silverado 2500/3500" at bounding box center [510, 61] width 73 height 19
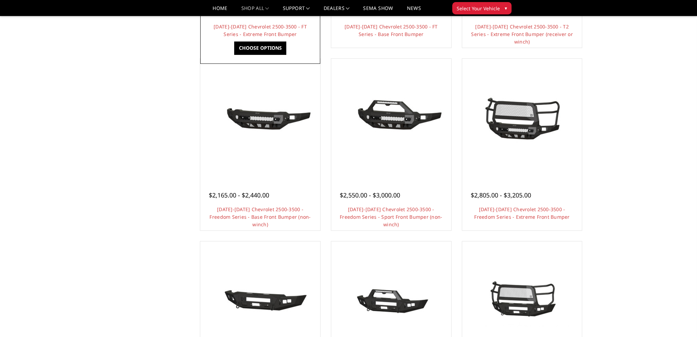
scroll to position [69, 0]
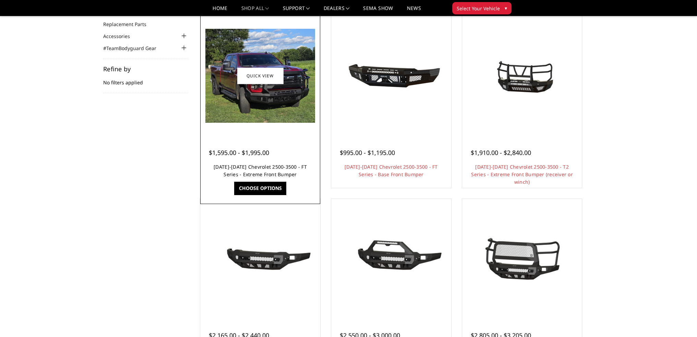
click at [266, 167] on link "[DATE]-[DATE] Chevrolet 2500-3500 - FT Series - Extreme Front Bumper" at bounding box center [260, 170] width 93 height 14
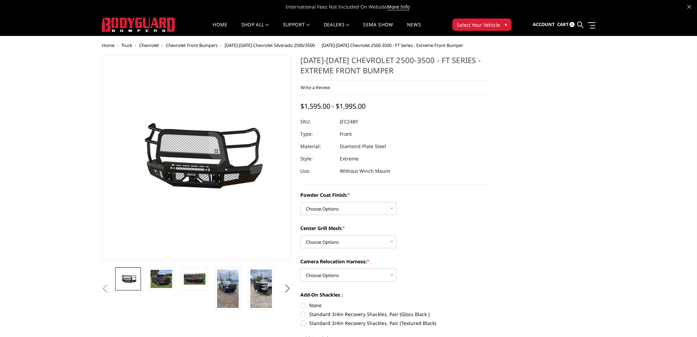
drag, startPoint x: 363, startPoint y: 120, endPoint x: 343, endPoint y: 121, distance: 20.3
click at [343, 121] on dl "SKU: JEC24BY UPC: Type: Front Material: Diamond Plate Steel Style: Extreme Use:…" at bounding box center [394, 147] width 189 height 62
drag, startPoint x: 357, startPoint y: 123, endPoint x: 343, endPoint y: 123, distance: 14.7
click at [343, 123] on dd "JEC24BY" at bounding box center [349, 122] width 19 height 12
drag, startPoint x: 342, startPoint y: 123, endPoint x: 358, endPoint y: 124, distance: 15.9
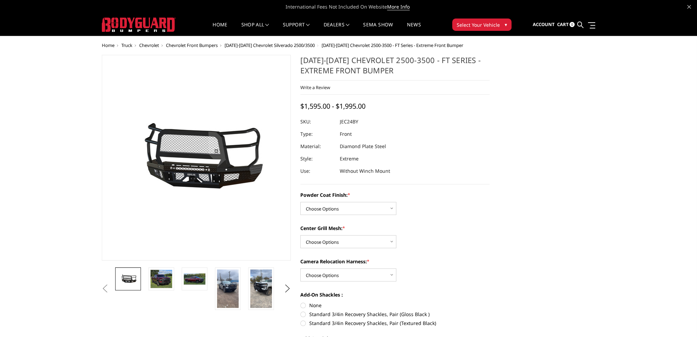
click at [358, 124] on dl "SKU: JEC24BY UPC: Type: Front Material: Diamond Plate Steel Style: Extreme Use:…" at bounding box center [394, 147] width 189 height 62
drag, startPoint x: 343, startPoint y: 123, endPoint x: 356, endPoint y: 122, distance: 12.3
click at [356, 122] on dd "JEC24BY" at bounding box center [349, 122] width 19 height 12
drag, startPoint x: 337, startPoint y: 122, endPoint x: 353, endPoint y: 122, distance: 16.5
click at [353, 122] on dl "SKU: JEC24BY UPC: Type: Front Material: Diamond Plate Steel Style: Extreme Use:…" at bounding box center [394, 147] width 189 height 62
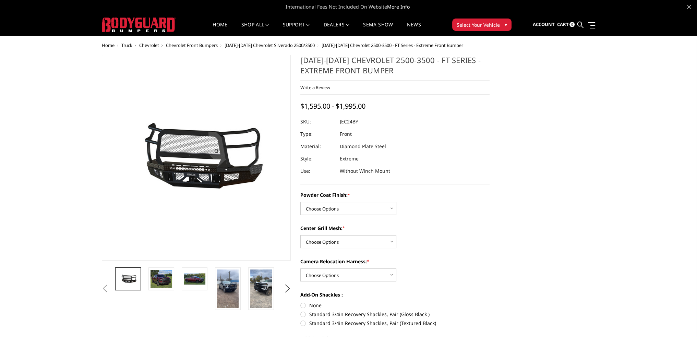
drag, startPoint x: 355, startPoint y: 135, endPoint x: 338, endPoint y: 135, distance: 16.5
click at [338, 135] on dl "SKU: JEC24BY UPC: Type: Front Material: Diamond Plate Steel Style: Extreme Use:…" at bounding box center [394, 147] width 189 height 62
drag, startPoint x: 342, startPoint y: 135, endPoint x: 348, endPoint y: 135, distance: 5.9
click at [348, 135] on dd "Front" at bounding box center [346, 134] width 12 height 12
drag, startPoint x: 340, startPoint y: 135, endPoint x: 345, endPoint y: 135, distance: 5.8
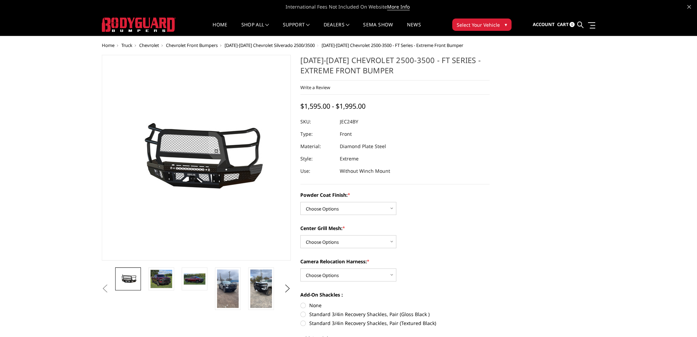
click at [343, 135] on dd "Front" at bounding box center [346, 134] width 12 height 12
drag, startPoint x: 345, startPoint y: 135, endPoint x: 352, endPoint y: 135, distance: 6.2
click at [350, 135] on dd "Front" at bounding box center [346, 134] width 12 height 12
drag, startPoint x: 343, startPoint y: 121, endPoint x: 352, endPoint y: 122, distance: 9.3
click at [352, 122] on dd "JEC24BY" at bounding box center [349, 122] width 19 height 12
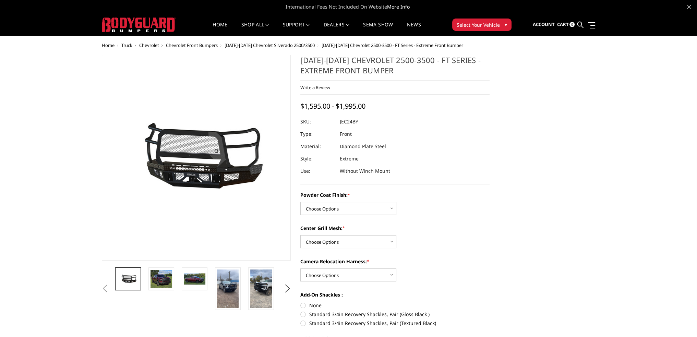
drag, startPoint x: 341, startPoint y: 123, endPoint x: 331, endPoint y: 123, distance: 10.6
click at [331, 123] on dl "SKU: JEC24BY UPC: Type: Front Material: Diamond Plate Steel Style: Extreme Use:…" at bounding box center [394, 147] width 189 height 62
drag, startPoint x: 336, startPoint y: 123, endPoint x: 378, endPoint y: 127, distance: 42.4
click at [378, 127] on dl "SKU: JEC24BY UPC: Type: Front Material: Diamond Plate Steel Style: Extreme Use:…" at bounding box center [394, 147] width 189 height 62
drag, startPoint x: 363, startPoint y: 134, endPoint x: 334, endPoint y: 138, distance: 29.1
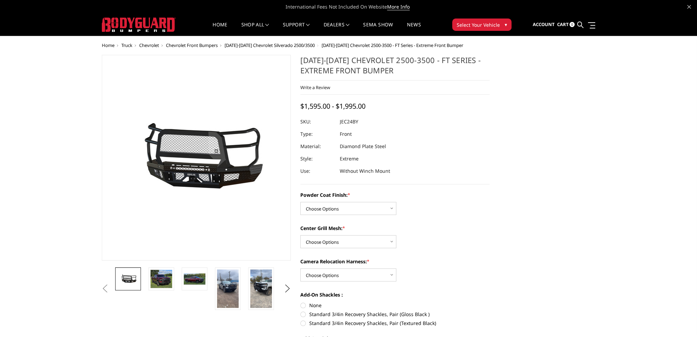
click at [336, 137] on dl "SKU: JEC24BY UPC: Type: Front Material: Diamond Plate Steel Style: Extreme Use:…" at bounding box center [394, 147] width 189 height 62
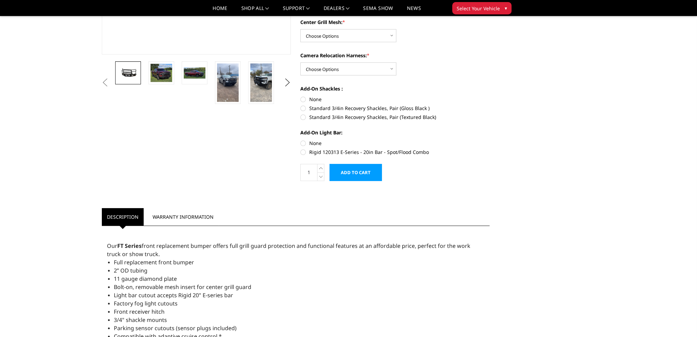
scroll to position [206, 0]
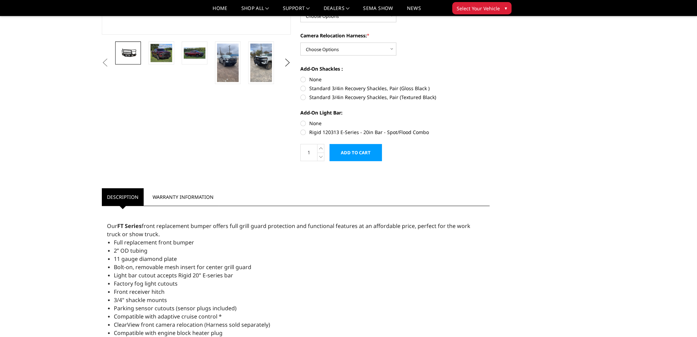
drag, startPoint x: 162, startPoint y: 248, endPoint x: 161, endPoint y: 245, distance: 3.6
click at [161, 245] on ul "Full replacement front bumper 2” OD tubing 11 gauge diamond plate Bolt-on, remo…" at bounding box center [299, 291] width 371 height 107
drag, startPoint x: 159, startPoint y: 242, endPoint x: 189, endPoint y: 244, distance: 30.3
click at [191, 244] on span "Full replacement front bumper" at bounding box center [154, 243] width 80 height 8
drag, startPoint x: 163, startPoint y: 246, endPoint x: 146, endPoint y: 242, distance: 17.8
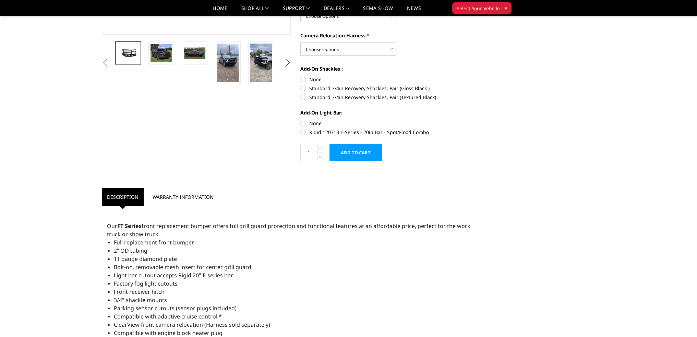
click at [153, 245] on span "Full replacement front bumper" at bounding box center [154, 243] width 80 height 8
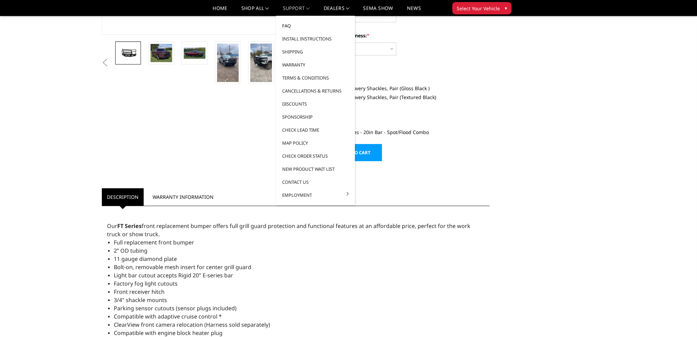
click at [297, 24] on link "FAQ" at bounding box center [315, 25] width 73 height 13
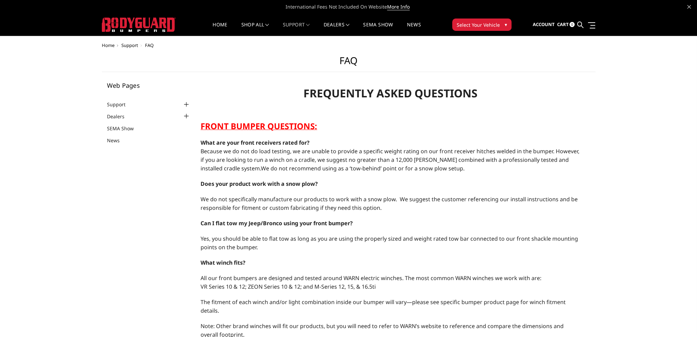
select select "US"
drag, startPoint x: 277, startPoint y: 148, endPoint x: 336, endPoint y: 152, distance: 59.1
click at [336, 152] on span "Because we do not do load testing, we are unable to provide a specific weight r…" at bounding box center [390, 159] width 379 height 25
drag, startPoint x: 331, startPoint y: 151, endPoint x: 250, endPoint y: 153, distance: 81.3
click at [254, 156] on span "Because we do not do load testing, we are unable to provide a specific weight r…" at bounding box center [390, 159] width 379 height 25
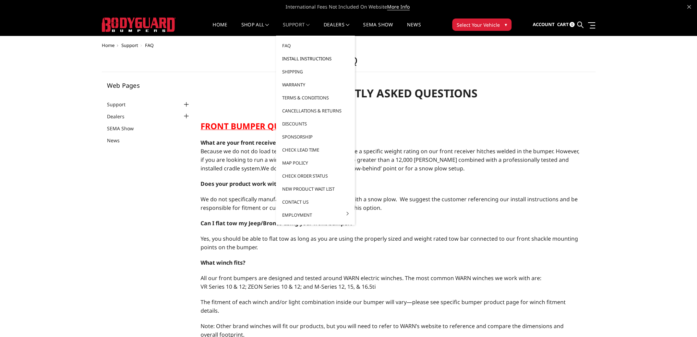
click at [291, 58] on link "Install Instructions" at bounding box center [315, 58] width 73 height 13
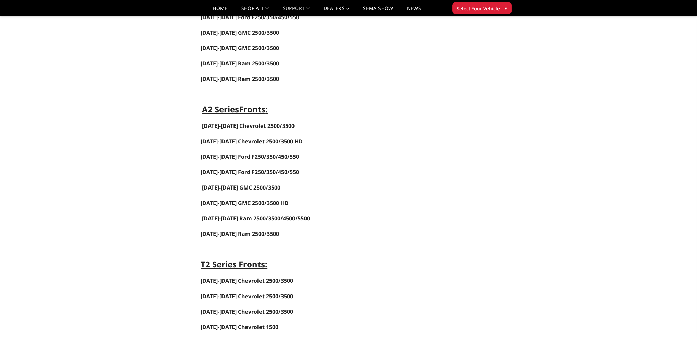
scroll to position [411, 0]
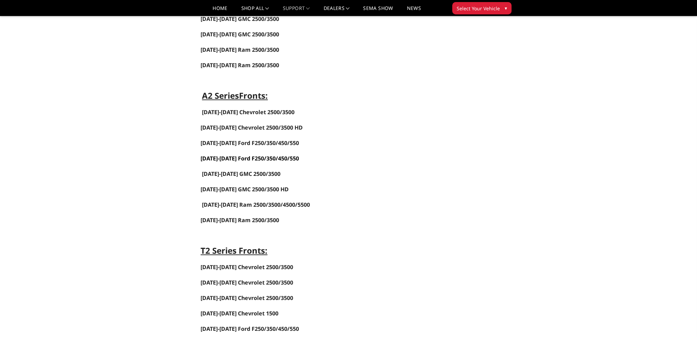
click at [238, 155] on link "[DATE]-[DATE] Ford F250/350/450/550" at bounding box center [250, 159] width 98 height 8
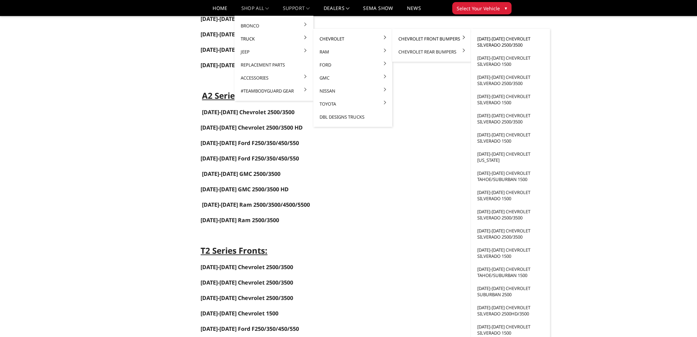
click at [486, 38] on link "[DATE]-[DATE] Chevrolet Silverado 2500/3500" at bounding box center [510, 41] width 73 height 19
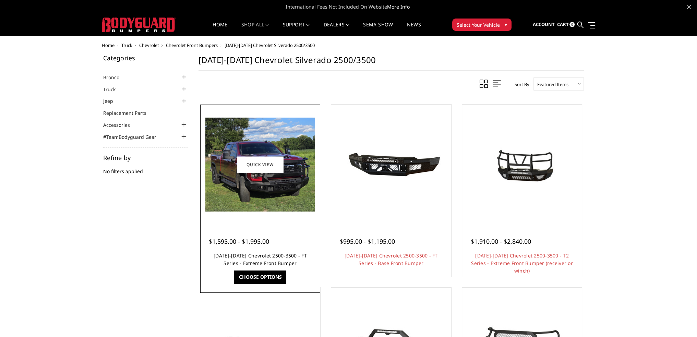
click at [265, 255] on link "[DATE]-[DATE] Chevrolet 2500-3500 - FT Series - Extreme Front Bumper" at bounding box center [260, 259] width 93 height 14
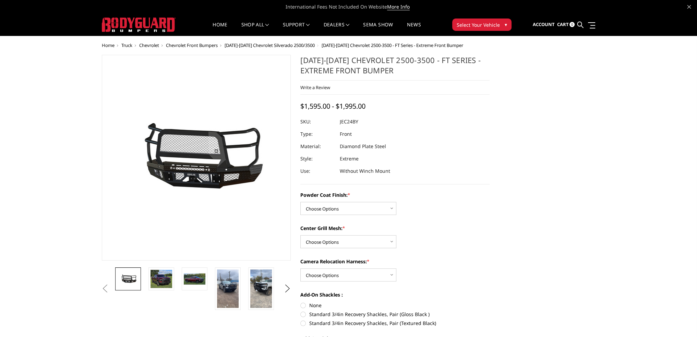
drag, startPoint x: 359, startPoint y: 121, endPoint x: 338, endPoint y: 122, distance: 20.6
click at [340, 123] on dl "SKU: JEC24BY UPC: Type: Front Material: Diamond Plate Steel Style: Extreme Use:…" at bounding box center [394, 147] width 189 height 62
drag, startPoint x: 339, startPoint y: 122, endPoint x: 356, endPoint y: 122, distance: 17.5
click at [356, 122] on dl "SKU: JEC24BY UPC: Type: Front Material: Diamond Plate Steel Style: Extreme Use:…" at bounding box center [394, 147] width 189 height 62
click at [344, 123] on dd "JEC24BY" at bounding box center [349, 122] width 19 height 12
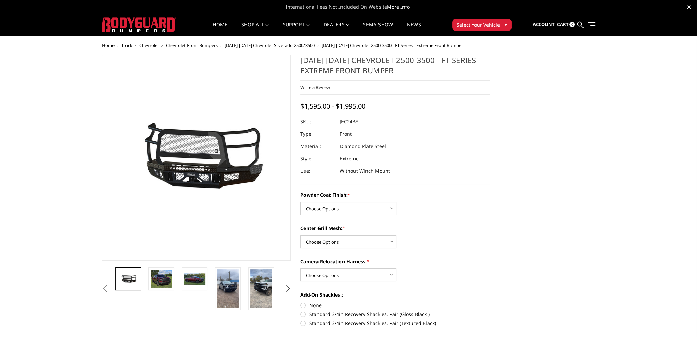
drag, startPoint x: 348, startPoint y: 123, endPoint x: 360, endPoint y: 123, distance: 11.7
click at [360, 123] on dl "SKU: JEC24BY UPC: Type: Front Material: Diamond Plate Steel Style: Extreme Use:…" at bounding box center [394, 147] width 189 height 62
click at [332, 125] on dt "SKU:" at bounding box center [317, 122] width 34 height 12
drag, startPoint x: 354, startPoint y: 121, endPoint x: 331, endPoint y: 121, distance: 23.0
click at [331, 121] on dl "SKU: JEC24BY UPC: Type: Front Material: Diamond Plate Steel Style: Extreme Use:…" at bounding box center [394, 147] width 189 height 62
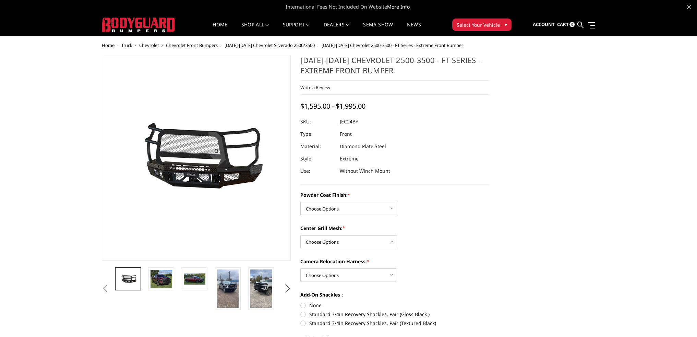
click at [356, 122] on dl "SKU: JEC24BY UPC: Type: Front Material: Diamond Plate Steel Style: Extreme Use:…" at bounding box center [394, 147] width 189 height 62
drag, startPoint x: 348, startPoint y: 123, endPoint x: 342, endPoint y: 123, distance: 5.8
click at [343, 123] on dd "JEC24BY" at bounding box center [349, 122] width 19 height 12
drag, startPoint x: 339, startPoint y: 122, endPoint x: 359, endPoint y: 122, distance: 19.9
click at [357, 122] on dl "SKU: JEC24BY UPC: Type: Front Material: Diamond Plate Steel Style: Extreme Use:…" at bounding box center [394, 147] width 189 height 62
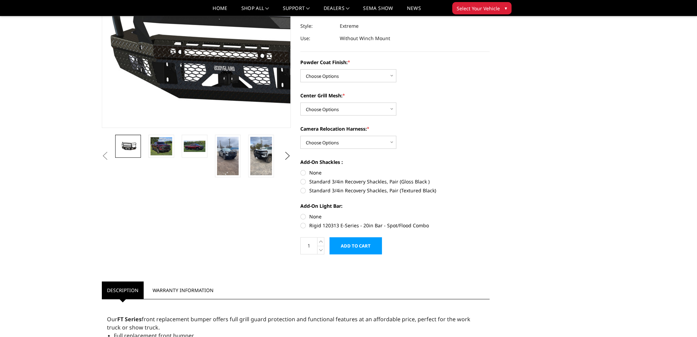
scroll to position [34, 0]
